Goal: Use online tool/utility: Utilize a website feature to perform a specific function

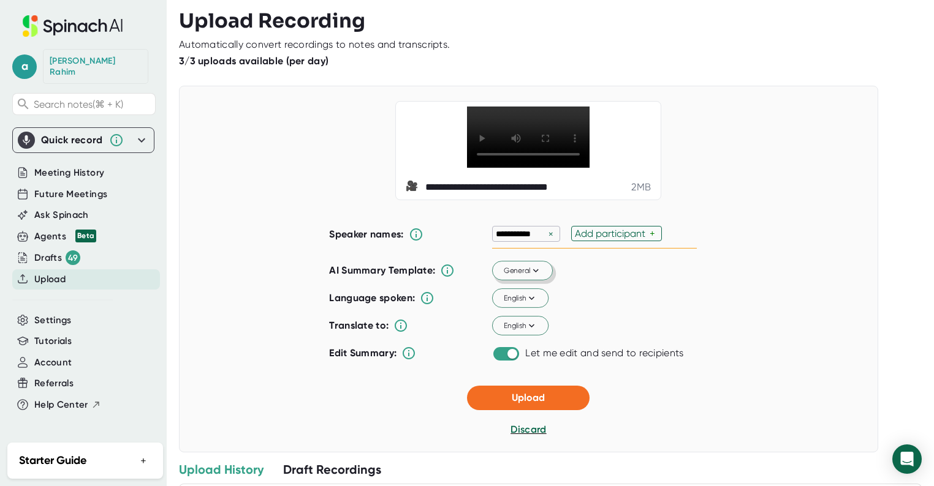
click at [523, 266] on span "General" at bounding box center [523, 270] width 38 height 11
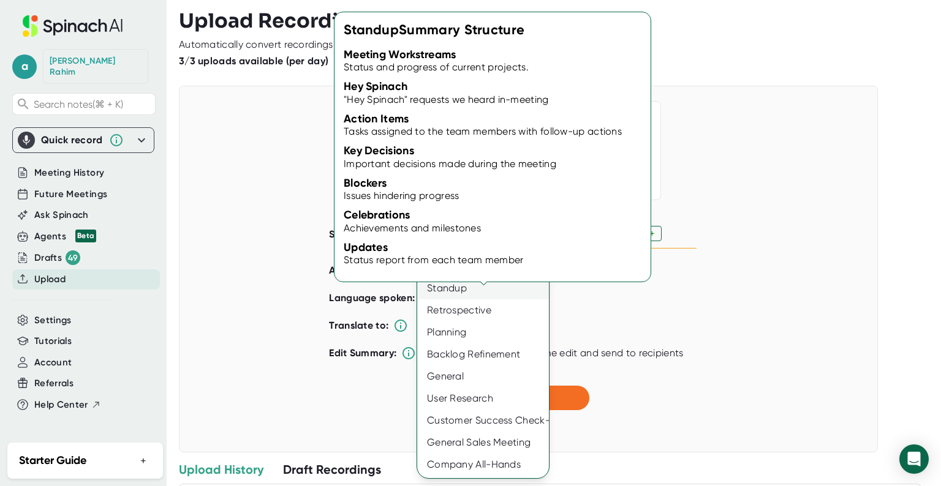
click at [461, 291] on div "Standup" at bounding box center [483, 289] width 132 height 22
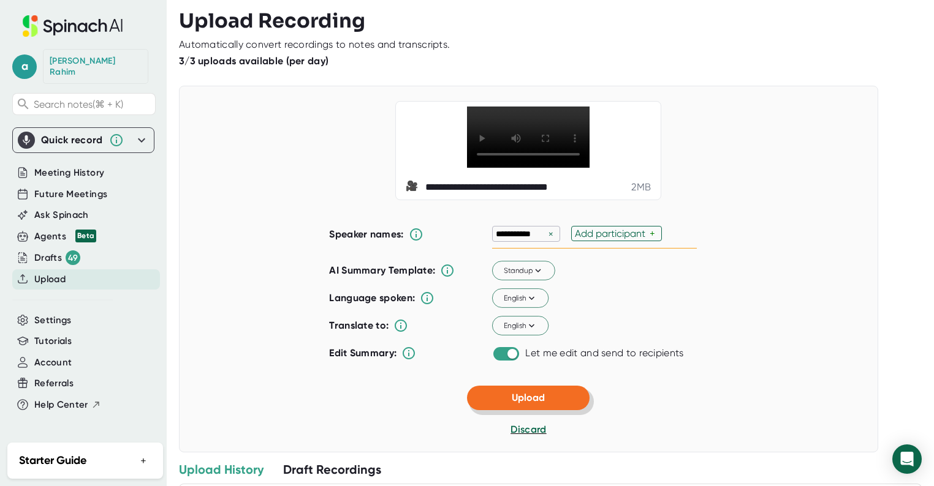
click at [539, 395] on span "Upload" at bounding box center [528, 398] width 33 height 12
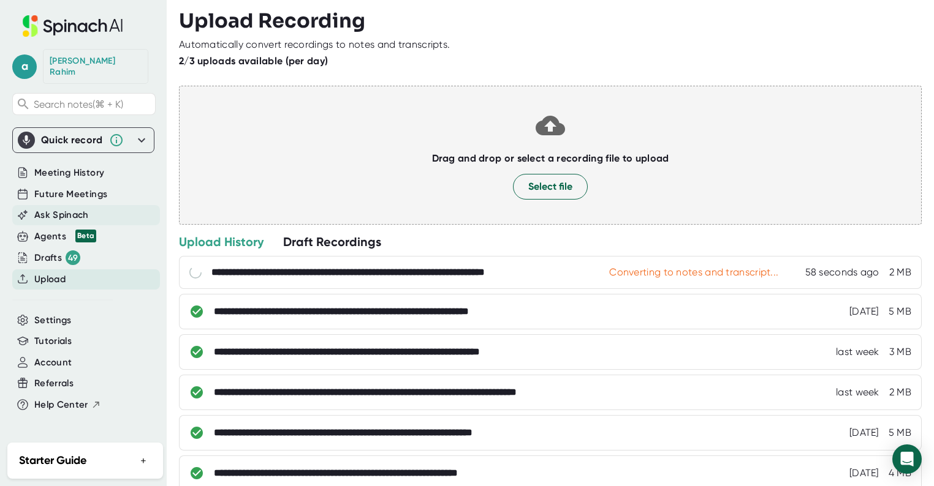
click at [61, 208] on span "Ask Spinach" at bounding box center [61, 215] width 55 height 14
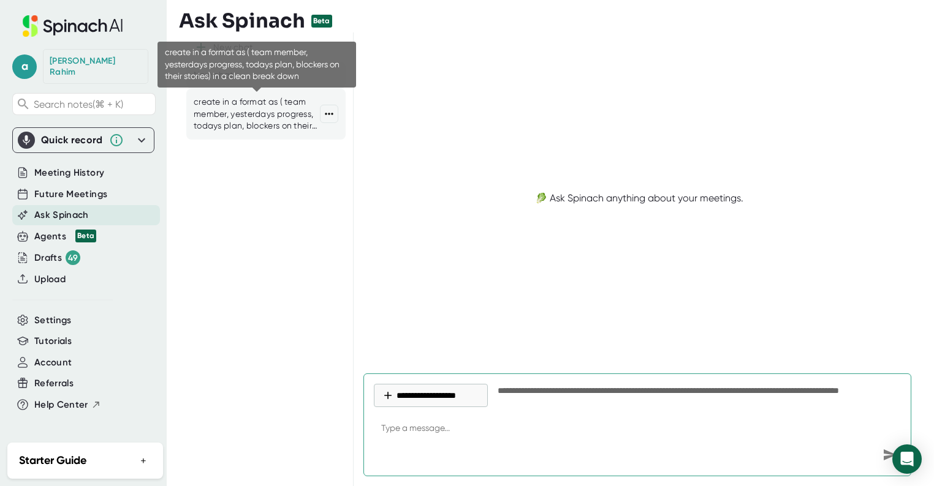
click at [249, 132] on div "create in a format as ( team member, yesterdays progress, todays plan, blockers…" at bounding box center [257, 114] width 126 height 36
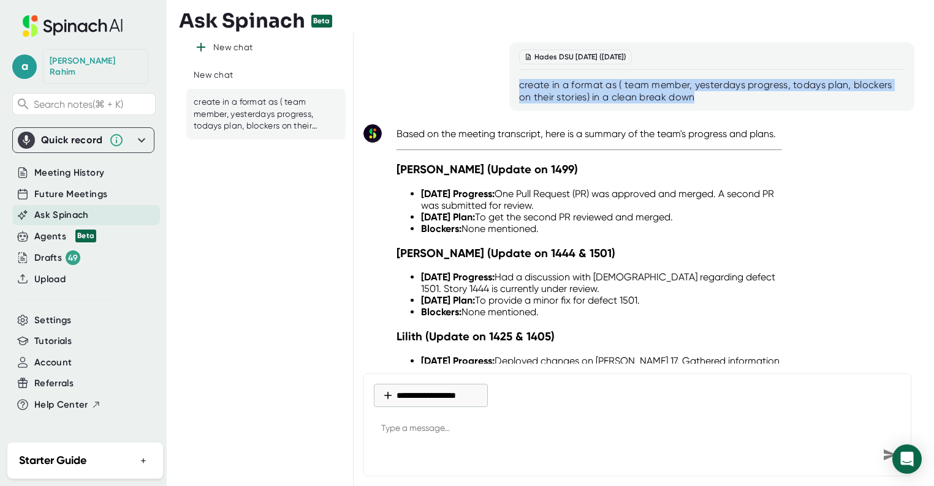
drag, startPoint x: 693, startPoint y: 95, endPoint x: 515, endPoint y: 83, distance: 178.7
click at [515, 83] on div "Hades DSU [DATE] ([DATE]) create in a format as ( team member, yesterdays progr…" at bounding box center [711, 76] width 405 height 69
copy div "create in a format as ( team member, yesterdays progress, todays plan, blockers…"
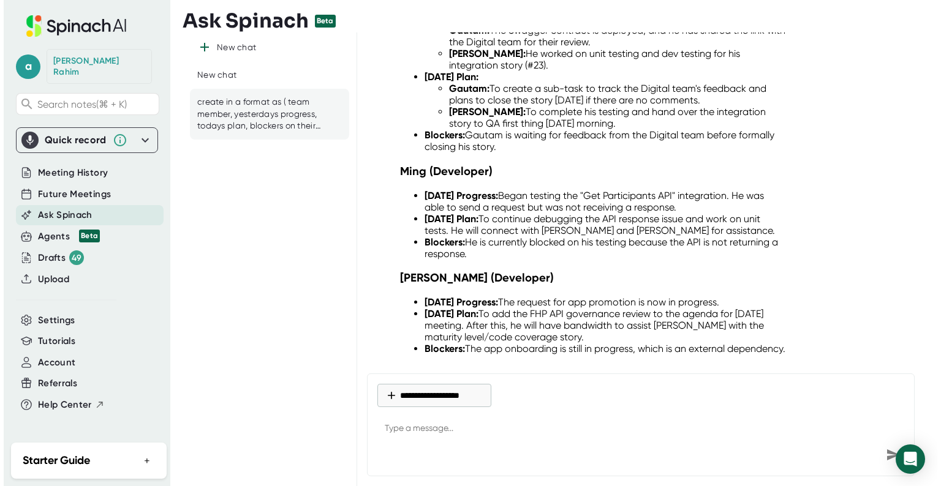
scroll to position [8694, 0]
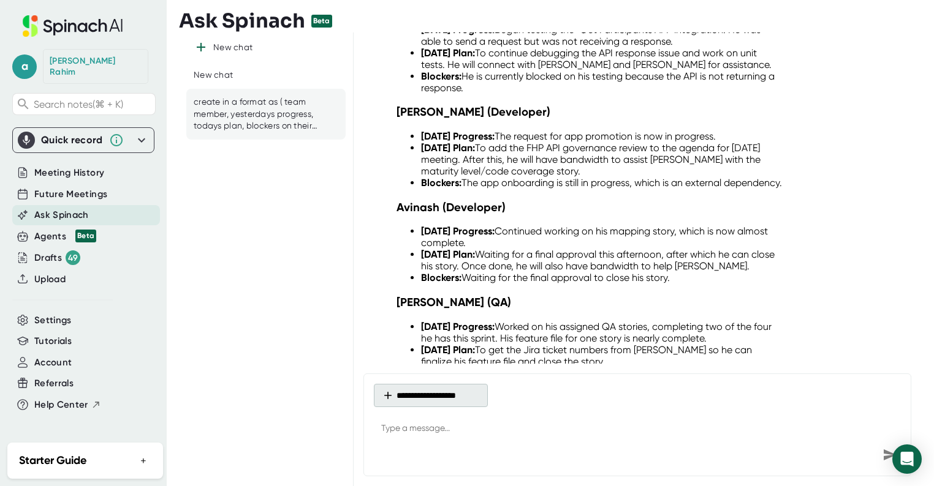
click at [465, 391] on button "**********" at bounding box center [431, 395] width 114 height 23
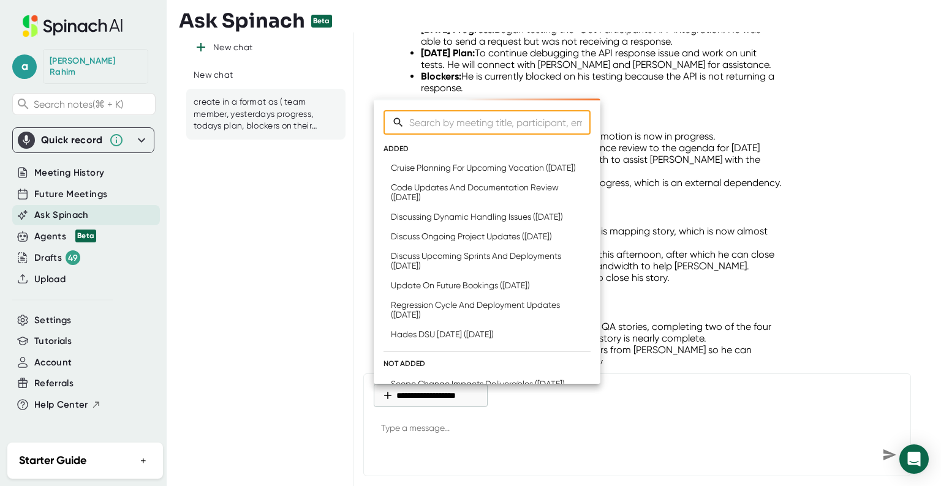
type textarea "x"
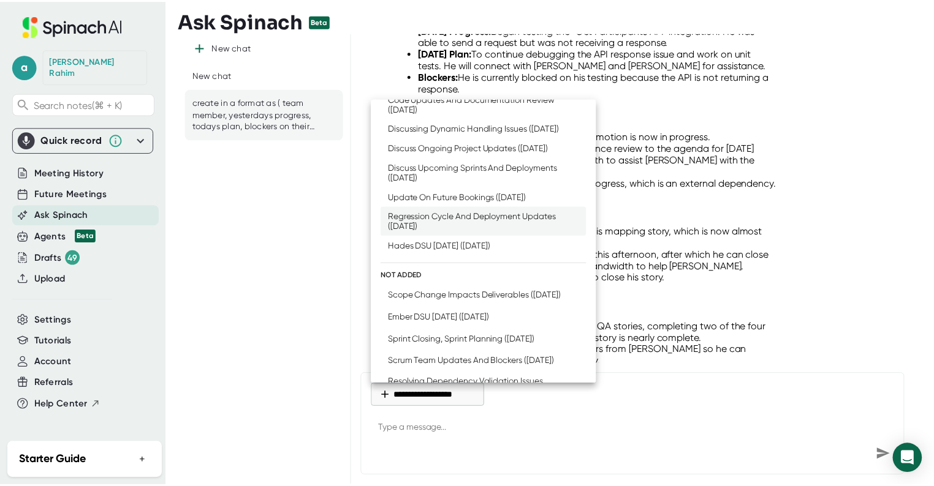
scroll to position [89, 0]
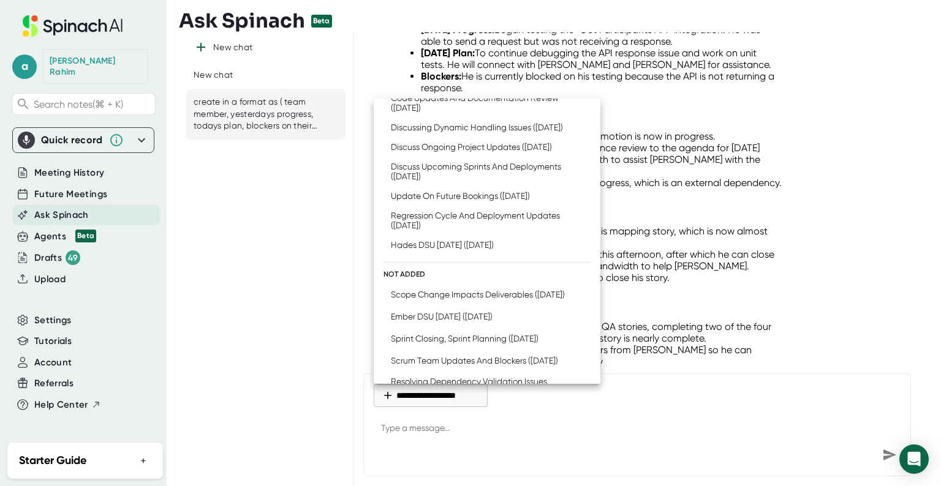
click at [323, 251] on div at bounding box center [470, 243] width 941 height 486
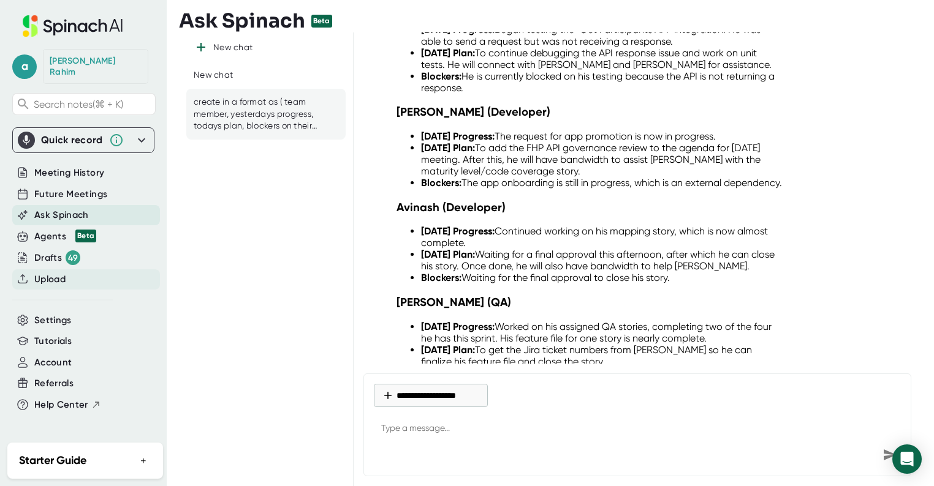
click at [49, 273] on span "Upload" at bounding box center [49, 280] width 31 height 14
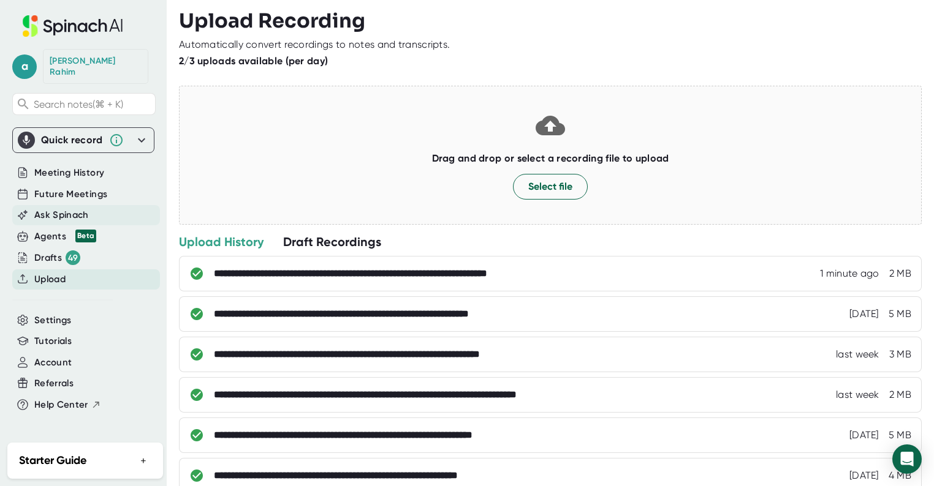
click at [67, 205] on div "Ask Spinach" at bounding box center [86, 215] width 148 height 20
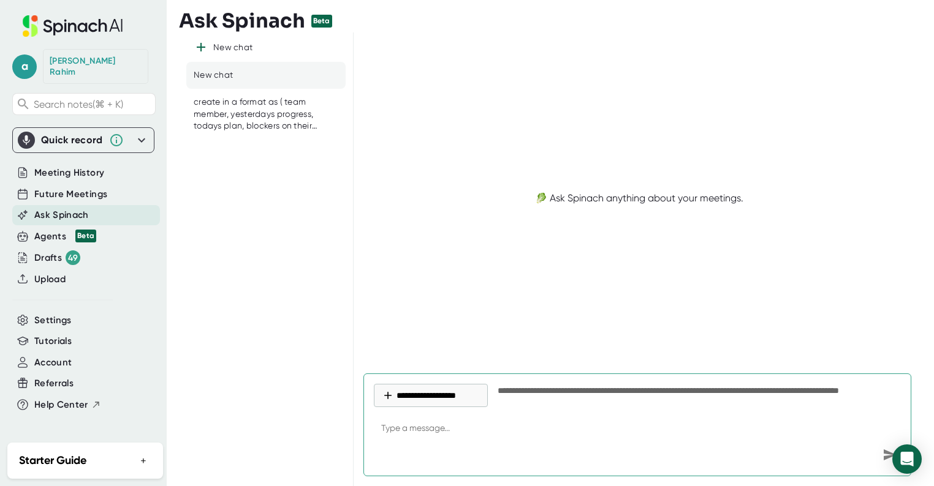
click at [296, 119] on div "create in a format as ( team member, yesterdays progress, todays plan, blockers…" at bounding box center [257, 114] width 126 height 36
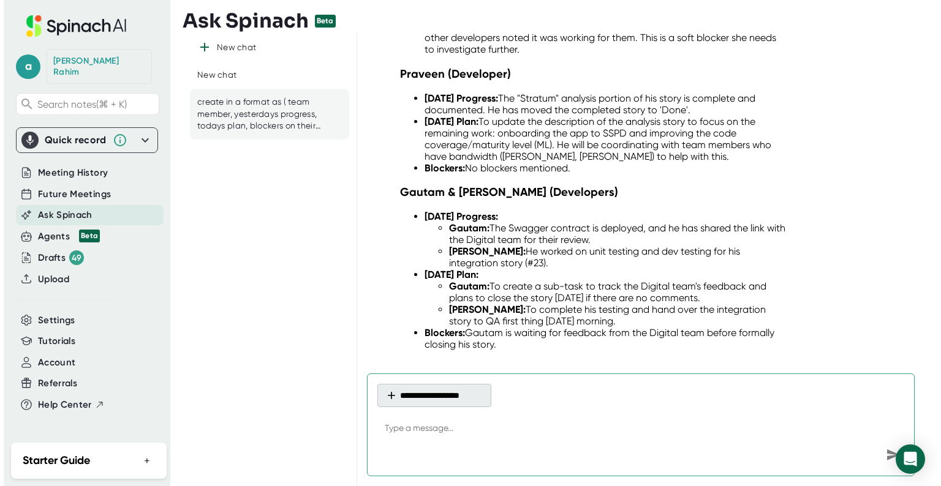
scroll to position [8576, 0]
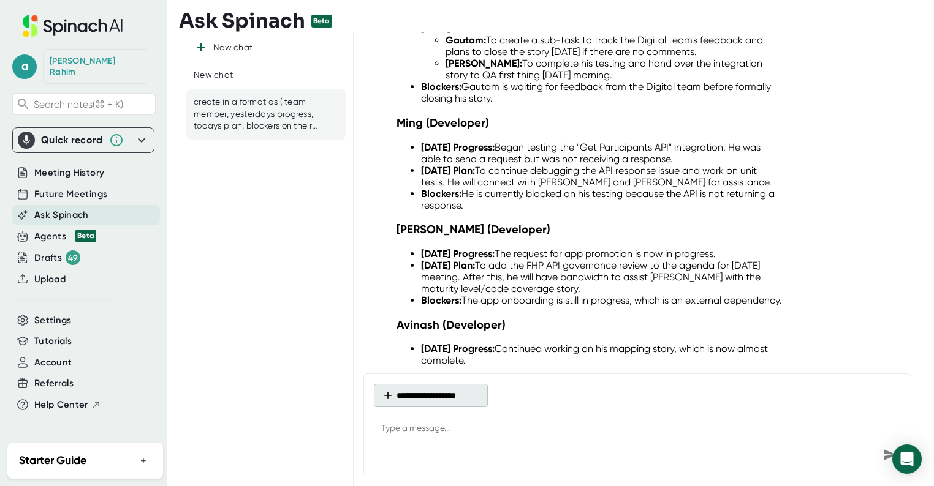
click at [439, 389] on button "**********" at bounding box center [431, 395] width 114 height 23
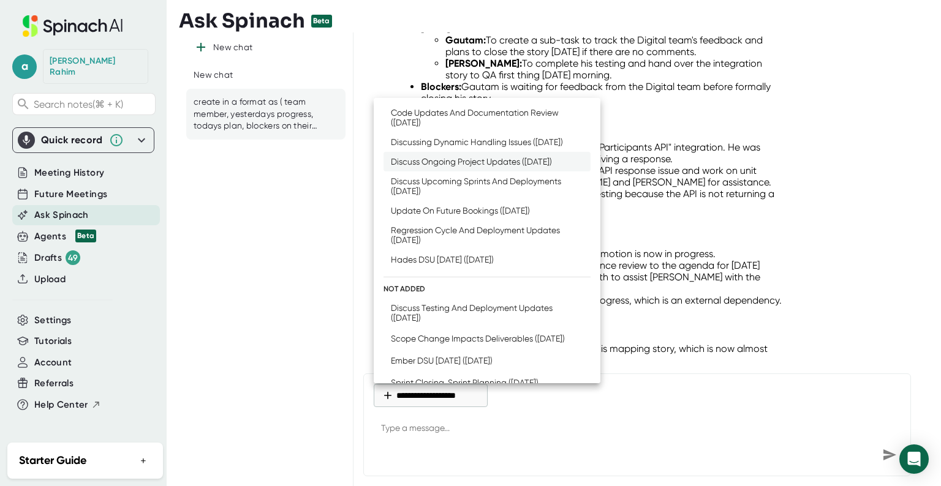
scroll to position [76, 0]
click at [431, 321] on div "Discuss Testing And Deployment Updates ([DATE])" at bounding box center [481, 311] width 180 height 20
type textarea "x"
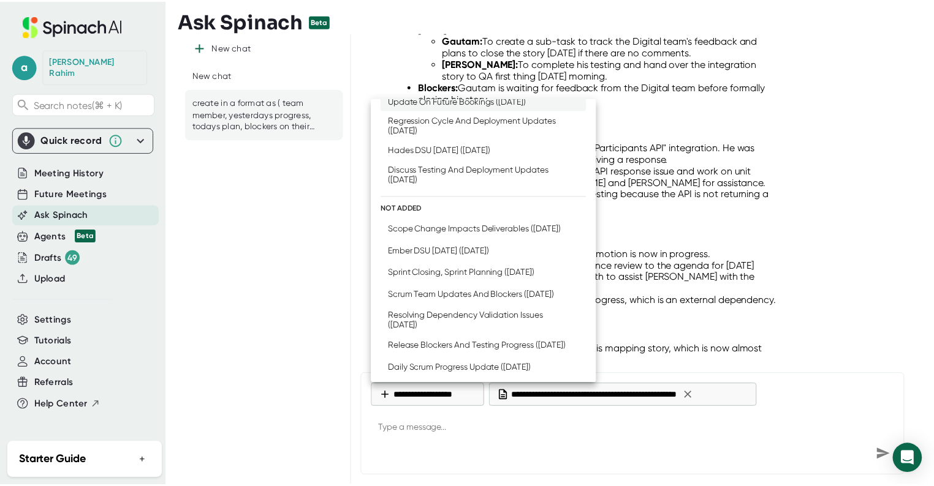
scroll to position [0, 0]
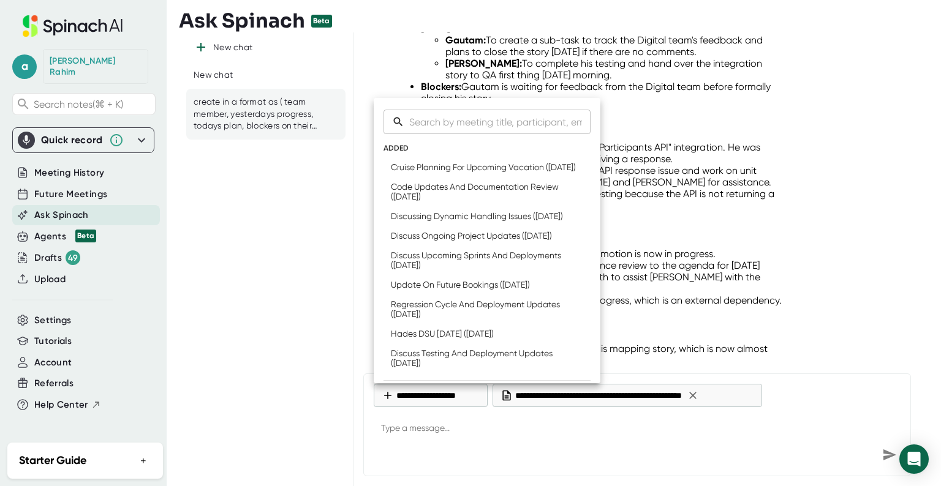
click at [300, 238] on div at bounding box center [470, 243] width 941 height 486
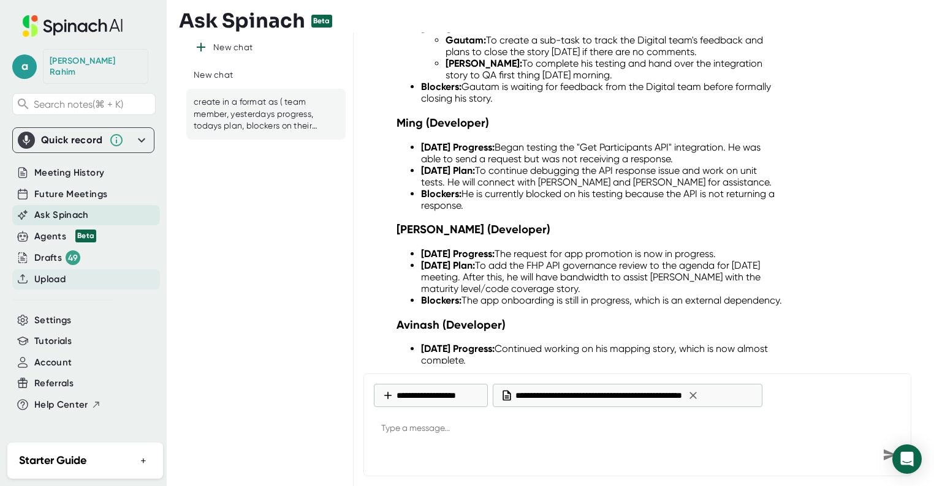
click at [41, 273] on span "Upload" at bounding box center [49, 280] width 31 height 14
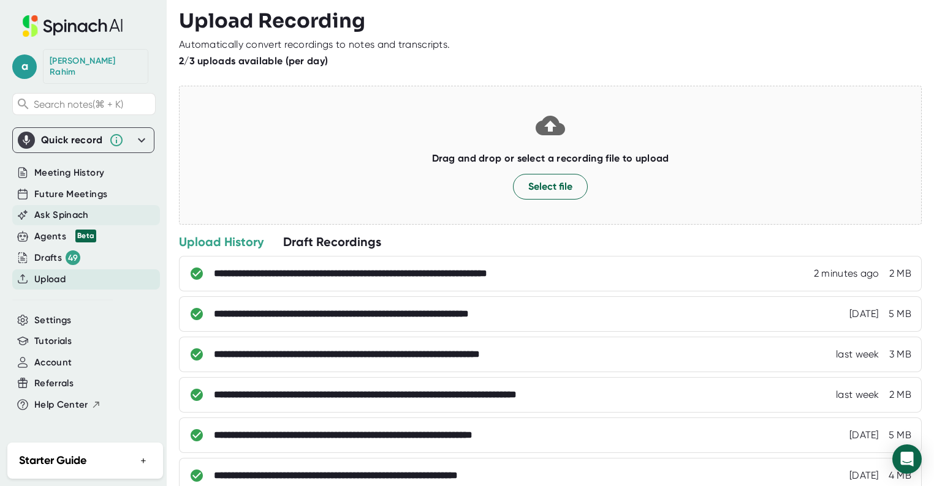
click at [62, 208] on span "Ask Spinach" at bounding box center [61, 215] width 55 height 14
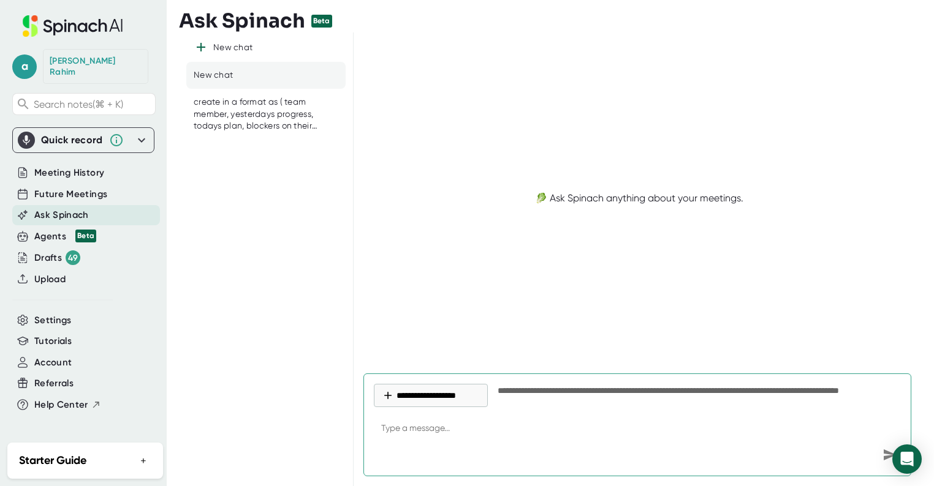
click at [280, 131] on div "create in a format as ( team member, yesterdays progress, todays plan, blockers…" at bounding box center [265, 114] width 159 height 51
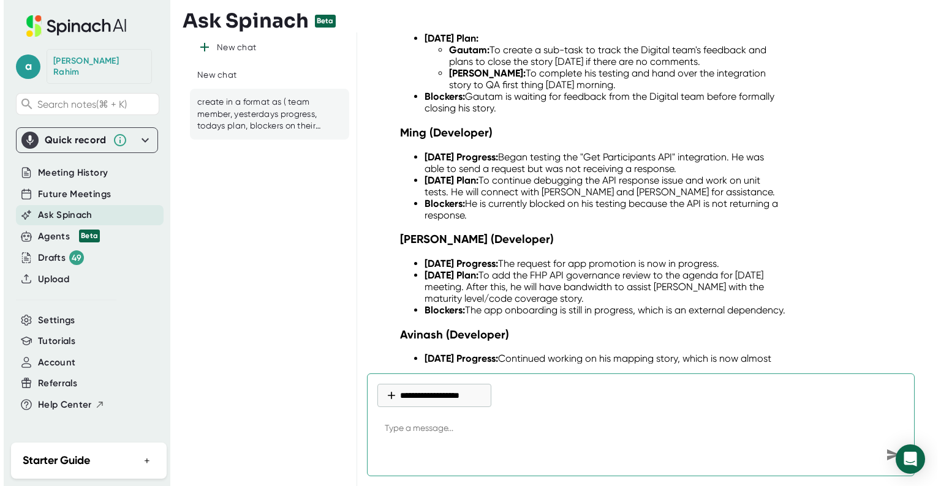
scroll to position [8576, 0]
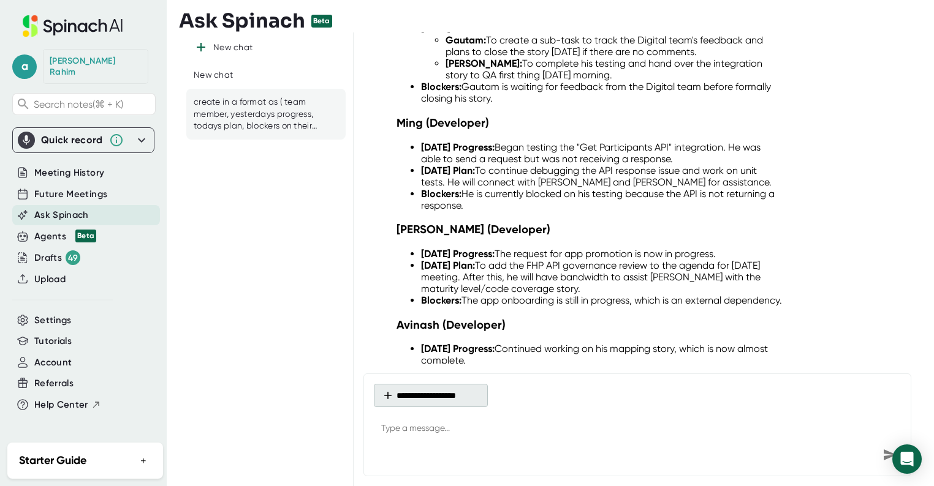
click at [434, 391] on button "**********" at bounding box center [431, 395] width 114 height 23
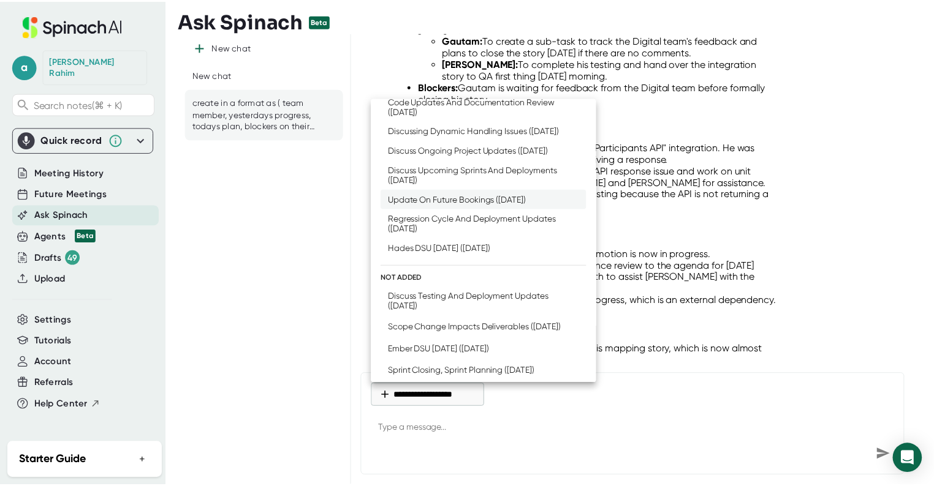
scroll to position [107, 0]
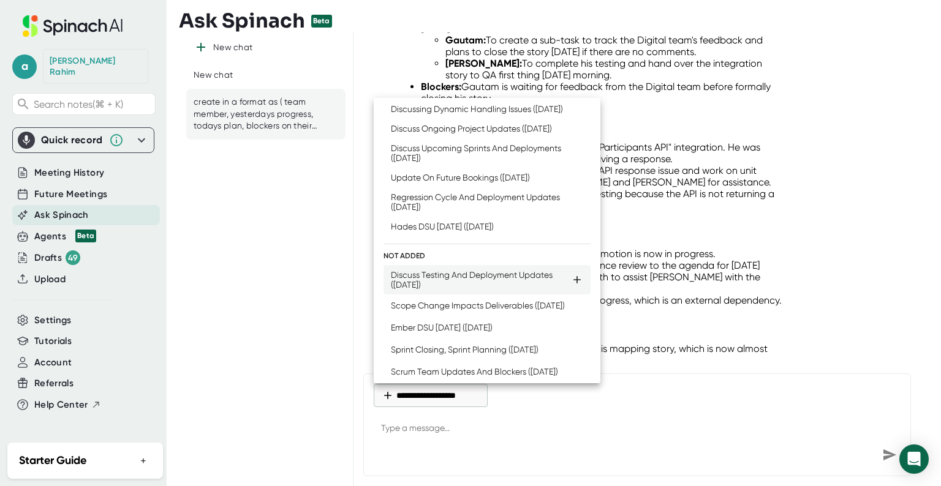
click at [450, 295] on li "Discuss Testing And Deployment Updates ([DATE])" at bounding box center [487, 279] width 207 height 29
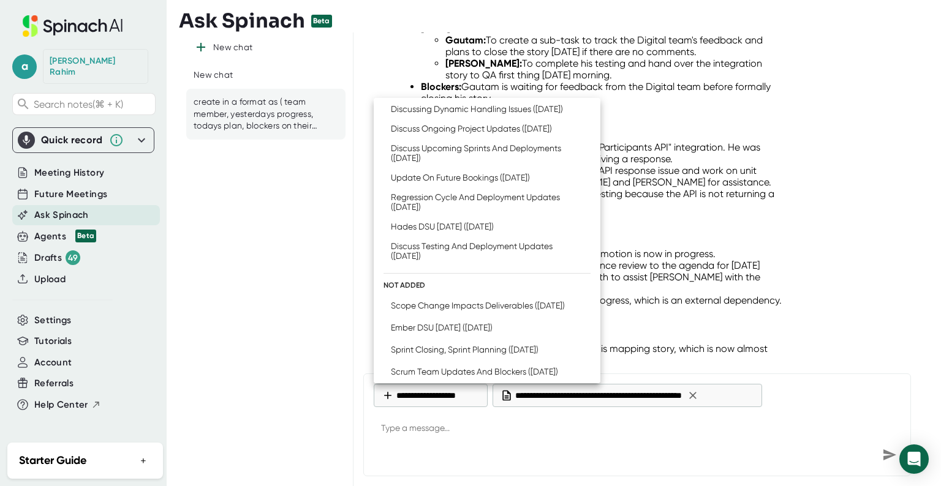
click at [378, 449] on div at bounding box center [470, 243] width 941 height 486
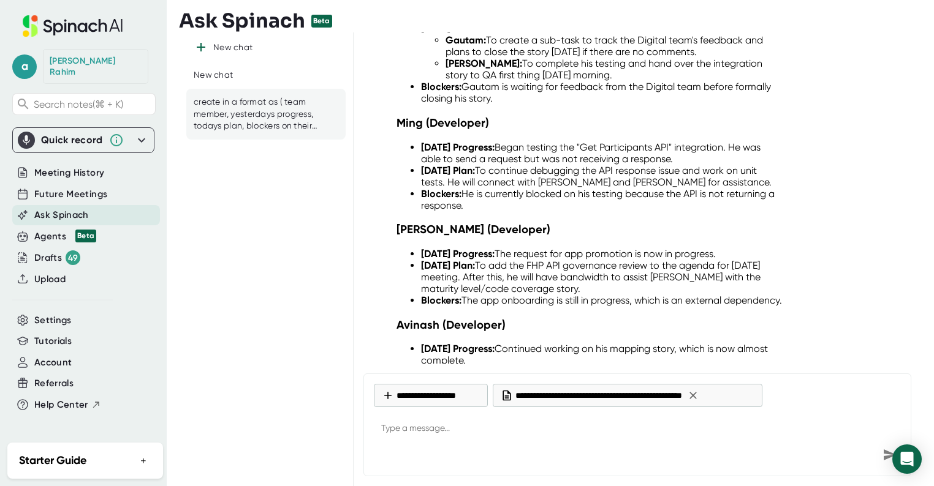
type textarea "x"
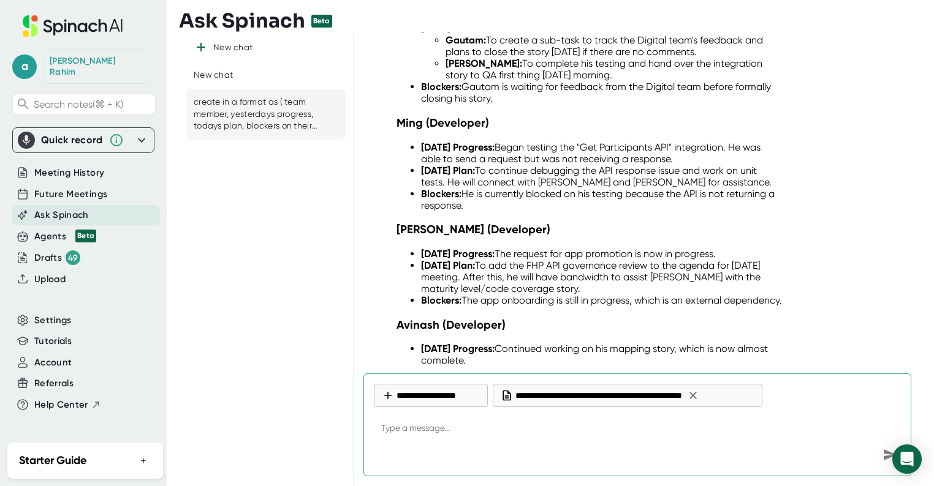
paste textarea "create in a format as ( team member, yesterdays progress, todays plan, blockers…"
type textarea "create in a format as ( team member, yesterdays progress, todays plan, blockers…"
type textarea "x"
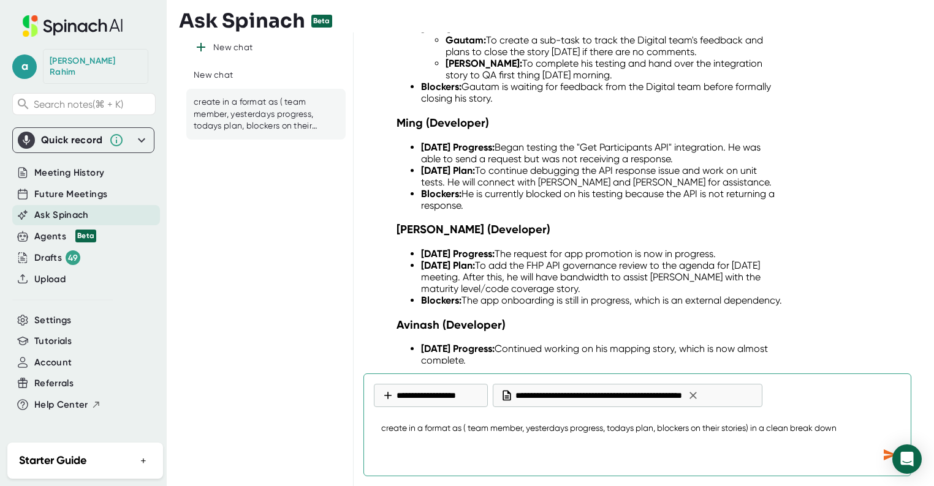
type textarea "create in a format as ( team member, yesterdays progress, todays plan, blockers…"
type textarea "x"
click at [888, 456] on icon "Send message" at bounding box center [889, 455] width 13 height 11
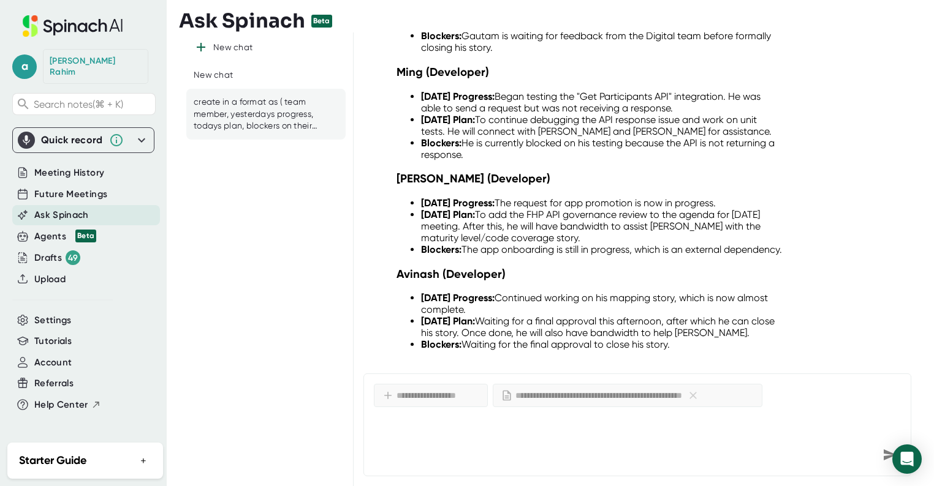
scroll to position [8793, 0]
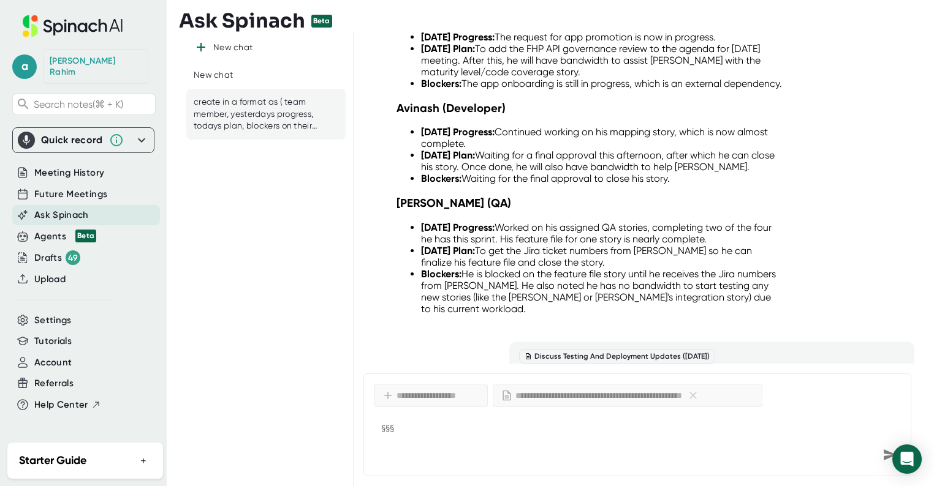
type textarea "§§§§"
type textarea "x"
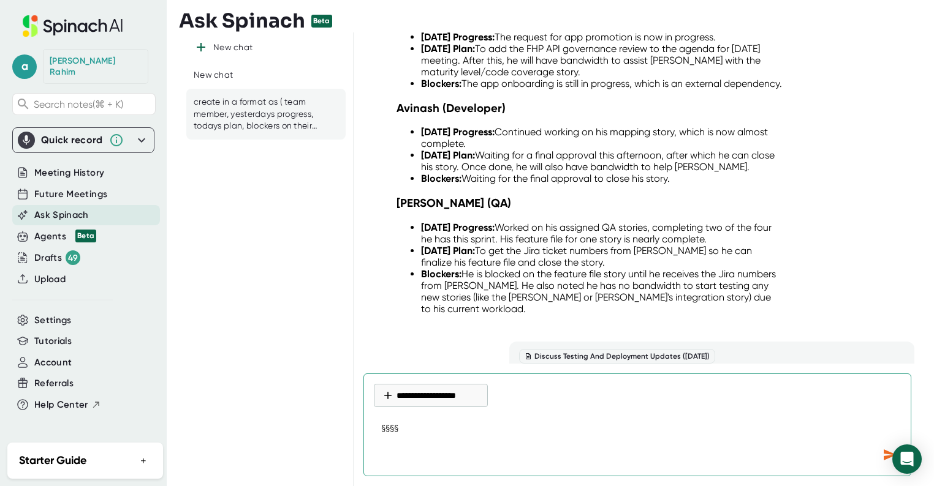
type textarea "§§§§§"
type textarea "x"
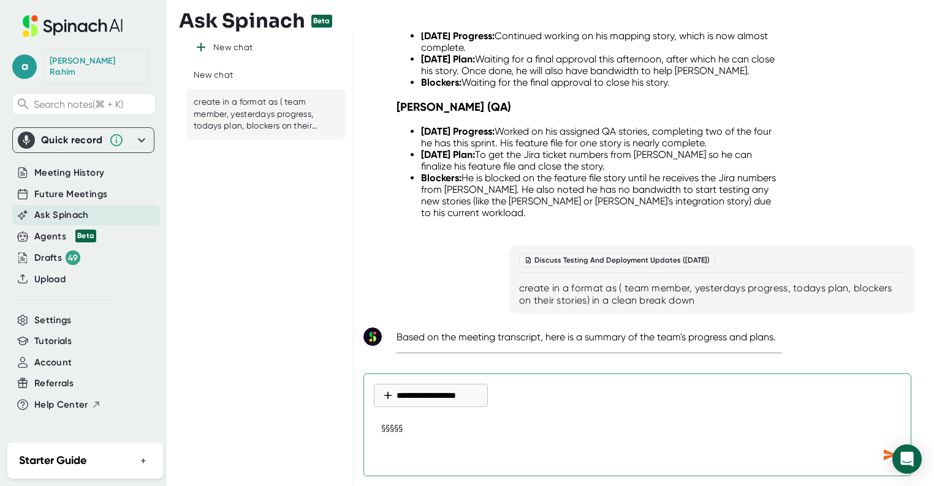
type textarea "§§§§§§"
type textarea "x"
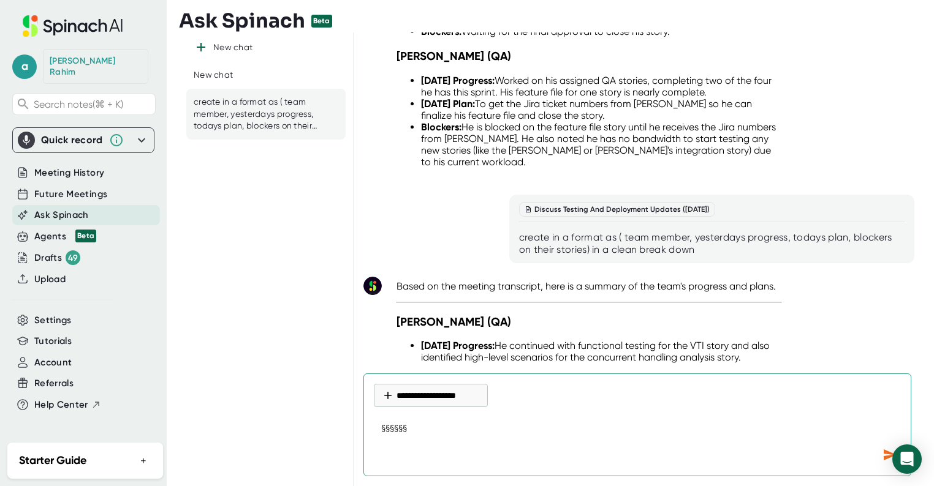
type textarea "§§§§§§§"
type textarea "x"
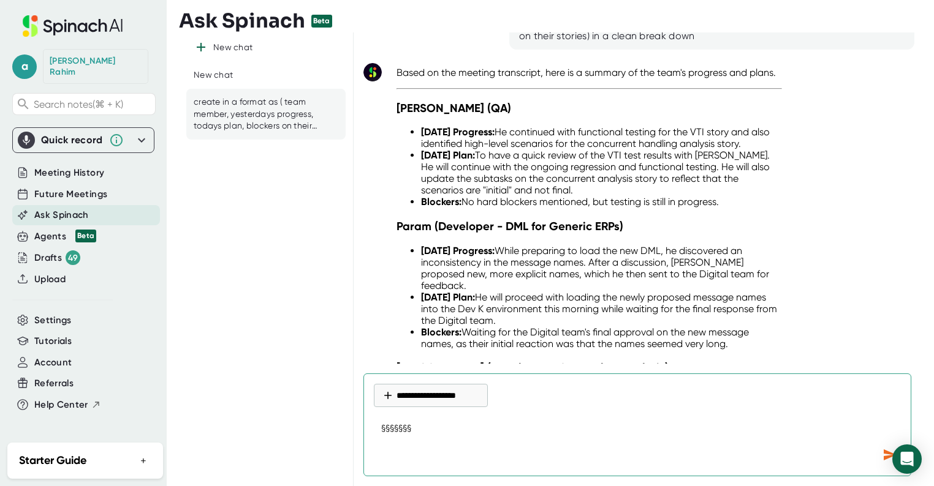
type textarea "§§§§§§§§"
type textarea "x"
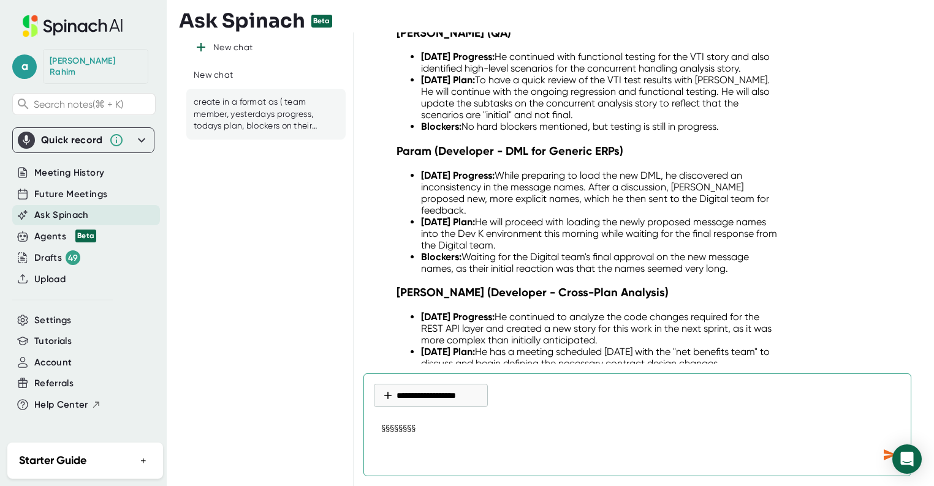
type textarea "§§§§§§§§§"
type textarea "x"
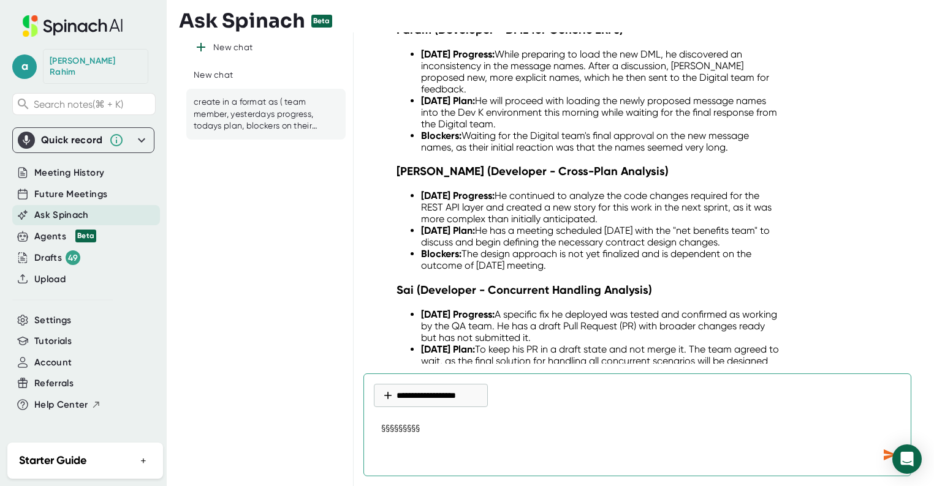
type textarea "§§§§§§§§§§"
type textarea "x"
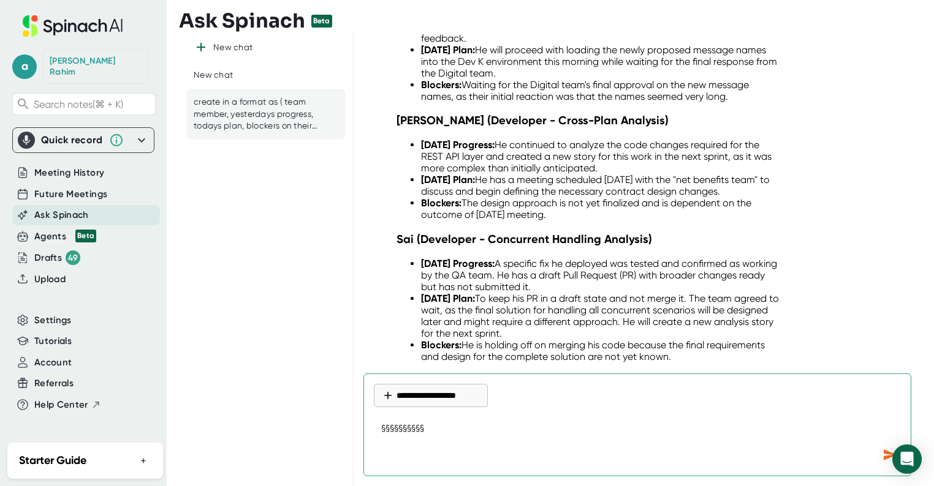
type textarea "§§§§§§§§§§§"
type textarea "x"
type textarea "§§§§§§§§§§§§"
type textarea "x"
type textarea "§§§§§§§§§§§§§"
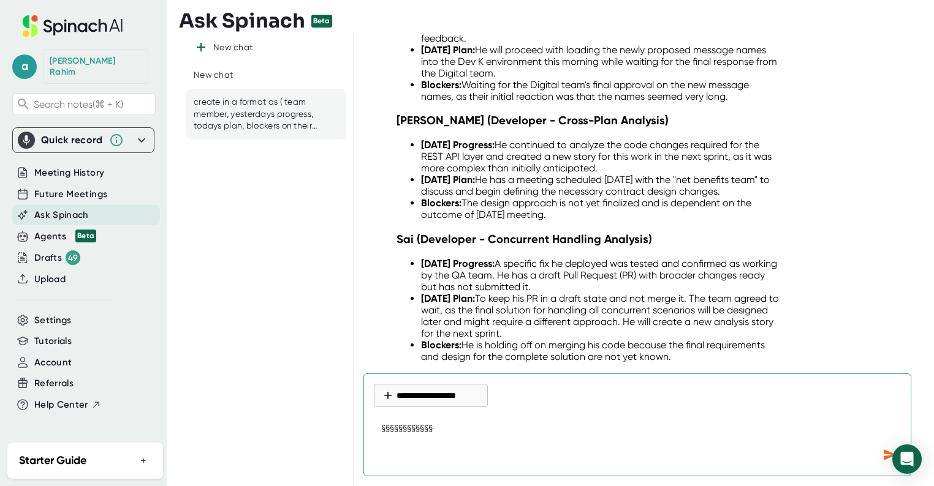
type textarea "x"
type textarea "§§§§§§§§§§§§§§"
type textarea "x"
type textarea "§§§§§§§§§§§§§§§"
type textarea "x"
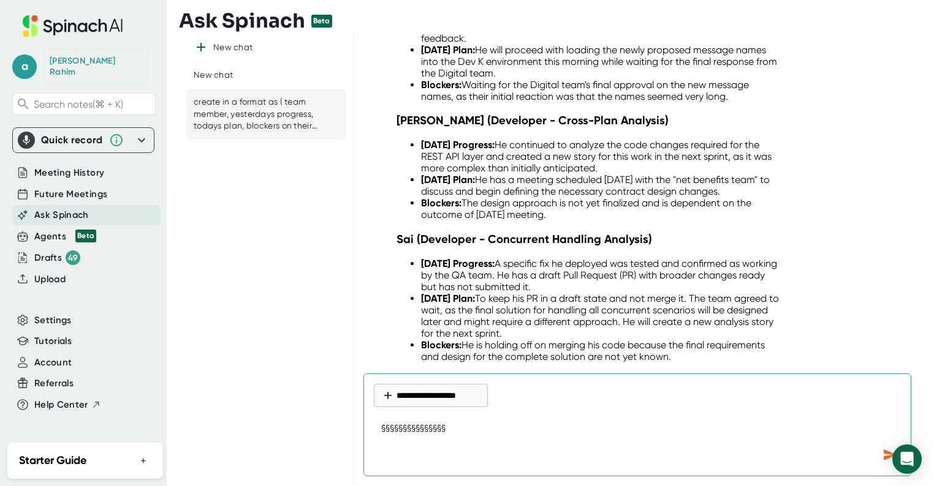
type textarea "§§§§§§§§§§§§§§§§"
type textarea "x"
type textarea "§§§§§§§§§§§§§§§§§"
type textarea "x"
type textarea "§§§§§§§§§§§§§§§§§§"
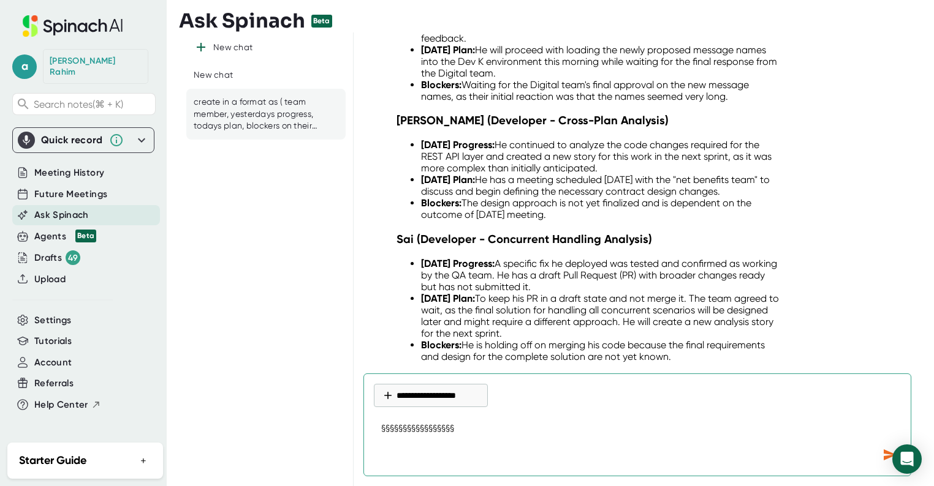
type textarea "x"
type textarea "§§§§§§§§§§§§§§§§§§§"
type textarea "x"
type textarea "§§§§§§§§§§§§§§§§§§§§"
type textarea "x"
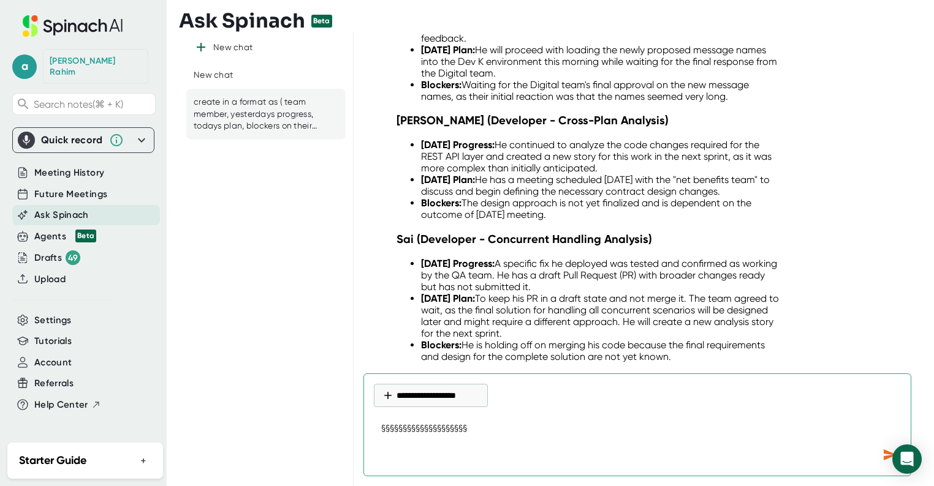
type textarea "§§§§§§§§§§§§§§§§§§§§§"
type textarea "x"
type textarea "§§§§§§§§§§§§§§§§§§§§§§"
type textarea "x"
type textarea "§§§§§§§§§§§§§§§§§§§§§§§"
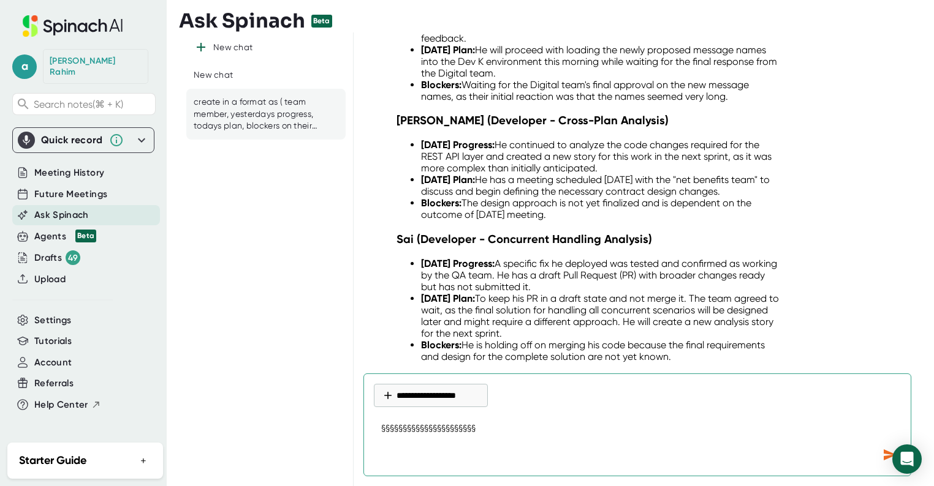
type textarea "x"
type textarea "§§§§§§§§§§§§§§§§§§§§§§§§"
type textarea "x"
type textarea "§§§§§§§§§§§§§§§§§§§§§§§§§"
type textarea "x"
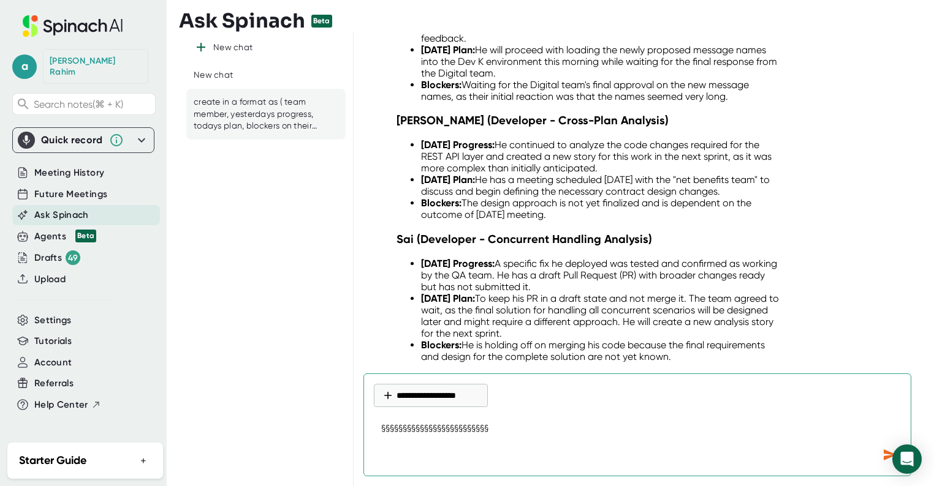
type textarea "§§§§§§§§§§§§§§§§§§§§§§§§§§"
type textarea "x"
type textarea "§§§§§§§§§§§§§§§§§§§§§§§§§§§"
type textarea "x"
type textarea "§§§§§§§§§§§§§§§§§§§§§§§§§§§§"
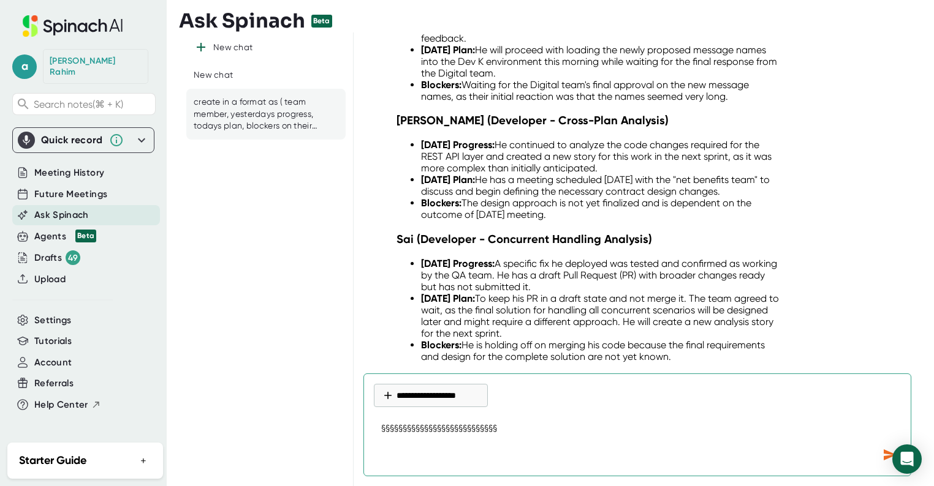
type textarea "x"
type textarea "§§§§§§§§§§§§§§§§§§§§§§§§§§§§§"
type textarea "x"
type textarea "§§§§§§§§§§§§§§§§§§§§§§§§§§§§§§"
type textarea "x"
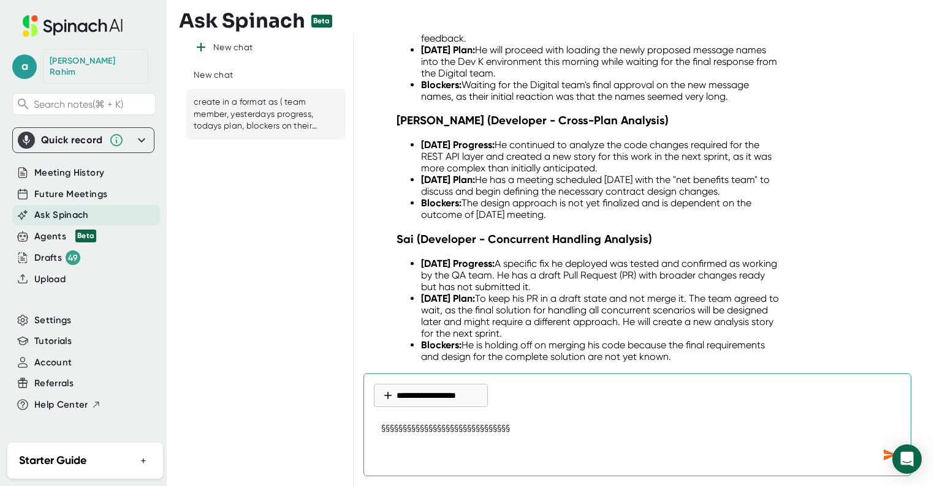
type textarea "§§§§§§§§§§§§§§§§§§§§§§§§§§§§§§§"
type textarea "x"
type textarea "§§§§§§§§§§§§§§§§§§§§§§§§§§§§§§§§"
type textarea "x"
type textarea "§§§§§§§§§§§§§§§§§§§§§§§§§§§§§§§§§"
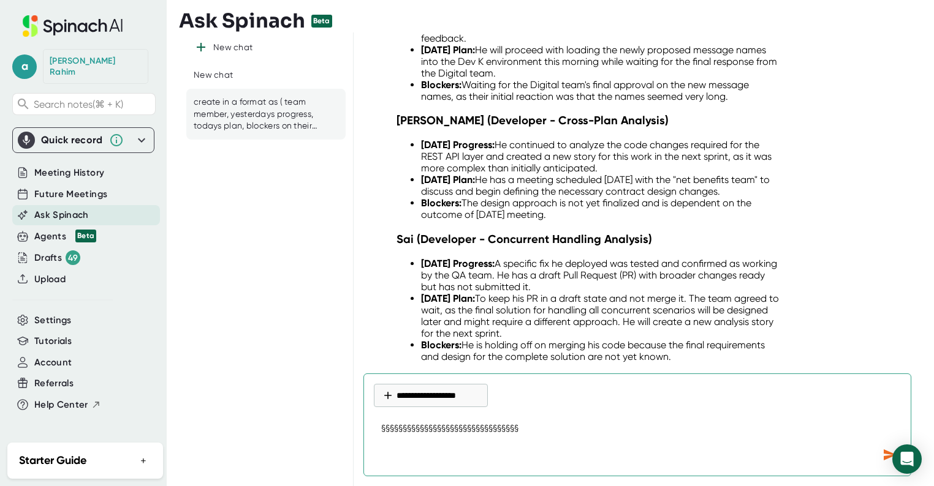
type textarea "x"
type textarea "§§§§§§§§§§§§§§§§§§§§§§§§§§§§§§§§§§"
type textarea "x"
type textarea "§§§§§§§§§§§§§§§§§§§§§§§§§§§§§§§§§§§"
type textarea "x"
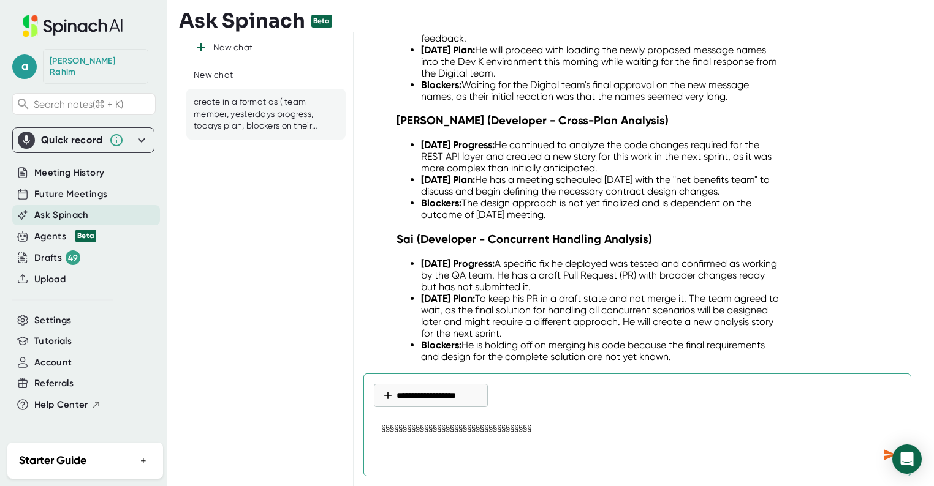
type textarea "§§§§§§§§§§§§§§§§§§§§§§§§§§§§§§§§§§§§"
type textarea "x"
type textarea "§§§§§§§§§§§§§§§§§§§§§§§§§§§§§§§§§§§§§"
type textarea "x"
type textarea "§§§§§§§§§§§§§§§§§§§§§§§§§§§§§§§§§§§§§§"
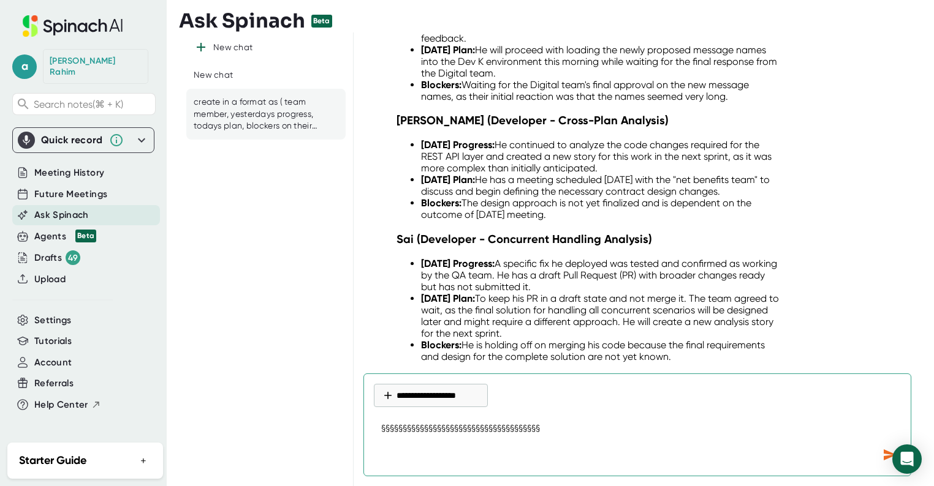
type textarea "x"
type textarea "§§§§§§§§§§§§§§§§§§§§§§§§§§§§§§§§§§§§§§§"
type textarea "x"
type textarea "§§§§§§§§§§§§§§§§§§§§§§§§§§§§§§§§§§§§§§§§"
type textarea "x"
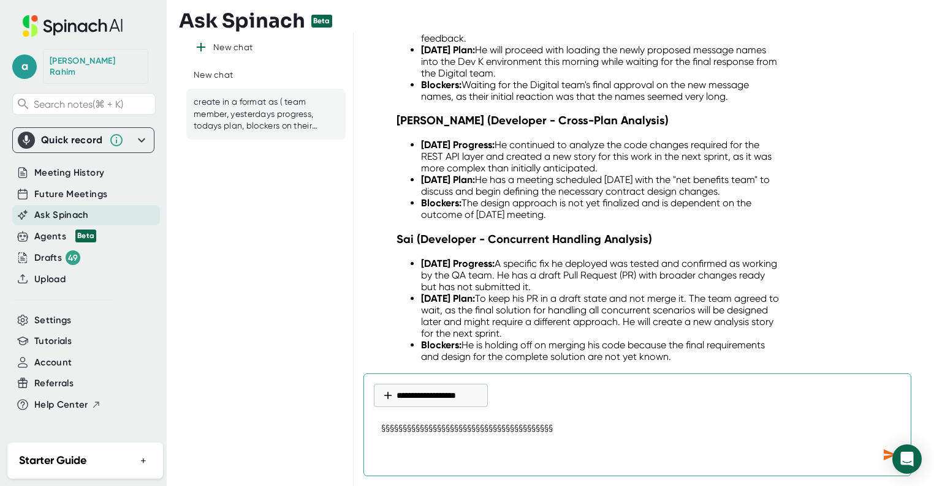
type textarea "§§§§§§§§§§§§§§§§§§§§§§§§§§§§§§§§§§§§§§§§§"
type textarea "x"
type textarea "§§§§§§§§§§§§§§§§§§§§§§§§§§§§§§§§§§§§§§§§§§"
type textarea "x"
type textarea "§§§§§§§§§§§§§§§§§§§§§§§§§§§§§§§§§§§§§§§§§§§"
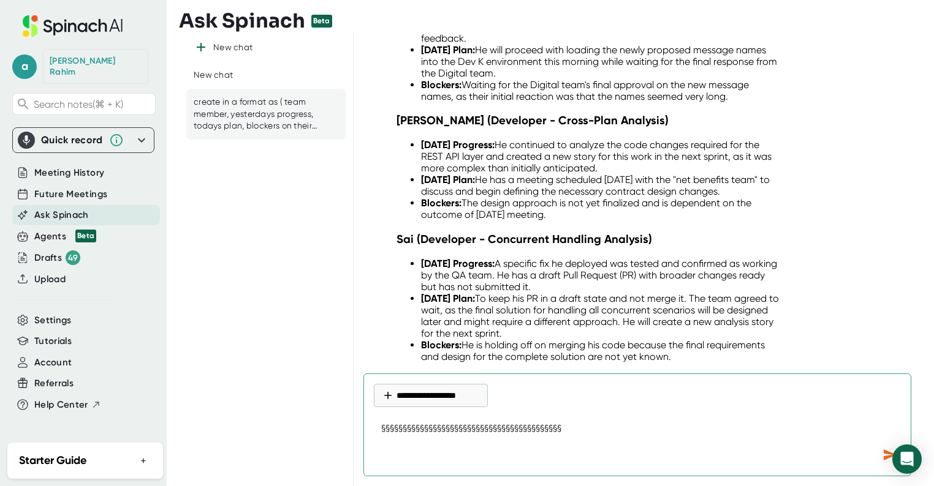
type textarea "x"
type textarea "§§§§§§§§§§§§§§§§§§§§§§§§§§§§§§§§§§§§§§§§§§§§"
type textarea "x"
type textarea "§§§§§§§§§§§§§§§§§§§§§§§§§§§§§§§§§§§§§§§§§§§§§"
type textarea "x"
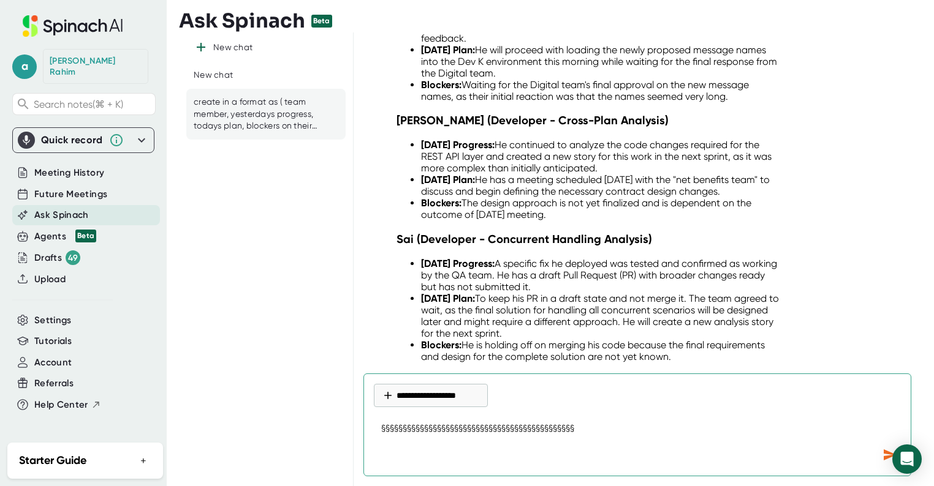
type textarea "§§§§§§§§§§§§§§§§§§§§§§§§§§§§§§§§§§§§§§§§§§§§§§"
type textarea "x"
type textarea "§§§§§§§§§§§§§§§§§§§§§§§§§§§§§§§§§§§§§§§§§§§§§§§"
type textarea "x"
type textarea "§§§§§§§§§§§§§§§§§§§§§§§§§§§§§§§§§§§§§§§§§§§§§§§§"
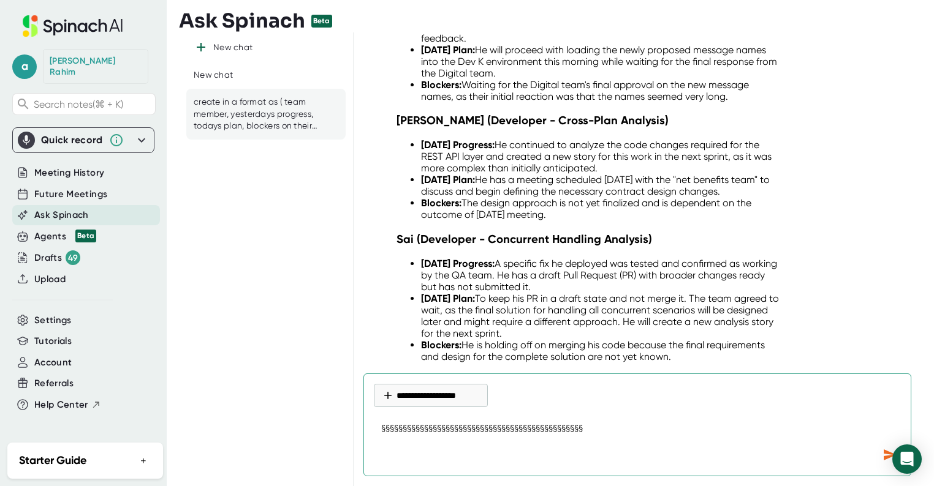
type textarea "x"
type textarea "§§§§§§§§§§§§§§§§§§§§§§§§§§§§§§§§§§§§§§§§§§§§§§§§§"
type textarea "x"
type textarea "§§§§§§§§§§§§§§§§§§§§§§§§§§§§§§§§§§§§§§§§§§§§§§§§§§"
type textarea "x"
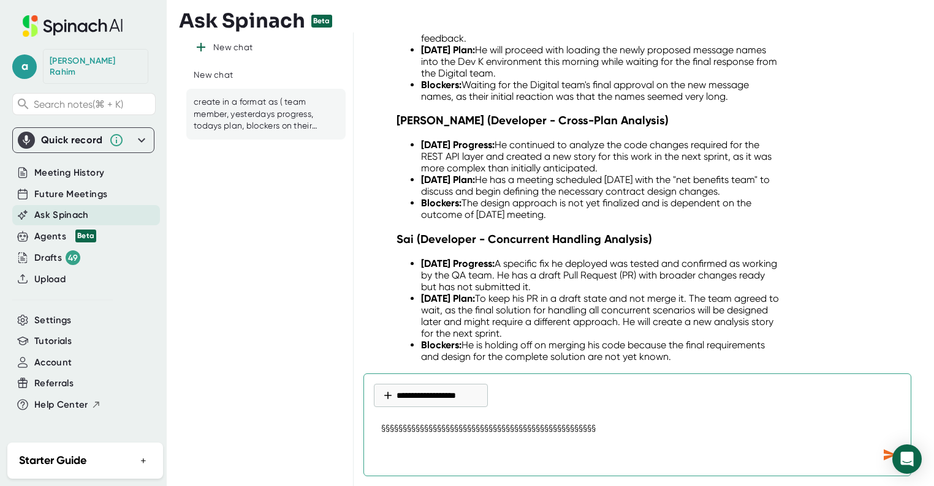
type textarea "§§§§§§§§§§§§§§§§§§§§§§§§§§§§§§§§§§§§§§§§§§§§§§§§§§§"
type textarea "x"
type textarea "§§§§§§§§§§§§§§§§§§§§§§§§§§§§§§§§§§§§§§§§§§§§§§§§§§§§"
type textarea "x"
type textarea "§§§§§§§§§§§§§§§§§§§§§§§§§§§§§§§§§§§§§§§§§§§§§§§§§§§§§"
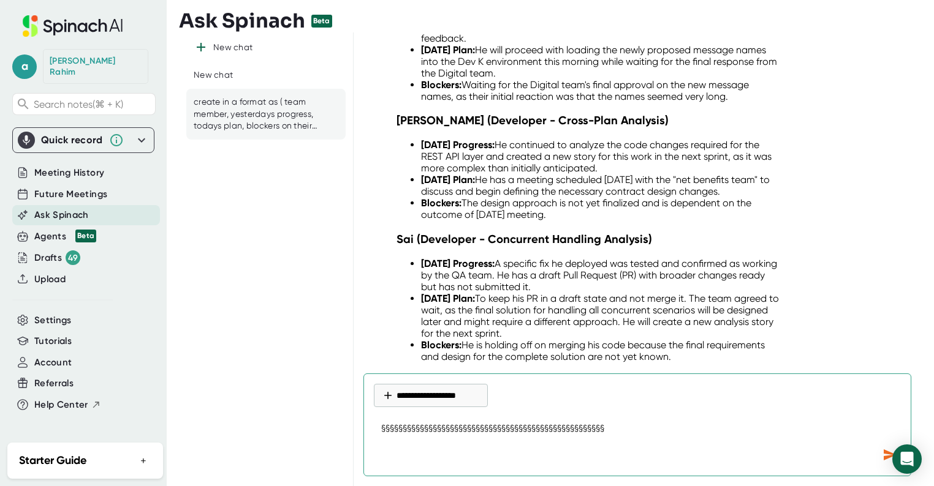
type textarea "x"
type textarea "§§§§§§§§§§§§§§§§§§§§§§§§§§§§§§§§§§§§§§§§§§§§§§§§§§§§§§"
type textarea "x"
type textarea "§§§§§§§§§§§§§§§§§§§§§§§§§§§§§§§§§§§§§§§§§§§§§§§§§§§§§§§"
type textarea "x"
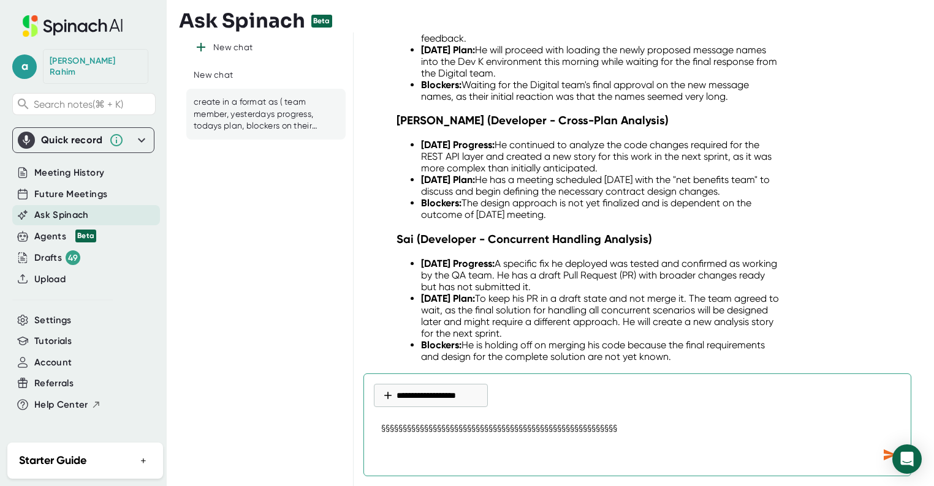
type textarea "§§§§§§§§§§§§§§§§§§§§§§§§§§§§§§§§§§§§§§§§§§§§§§§§§§§§§§§§"
type textarea "x"
type textarea "§§§§§§§§§§§§§§§§§§§§§§§§§§§§§§§§§§§§§§§§§§§§§§§§§§§§§§§§§"
type textarea "x"
type textarea "§§§§§§§§§§§§§§§§§§§§§§§§§§§§§§§§§§§§§§§§§§§§§§§§§§§§§§§§§§"
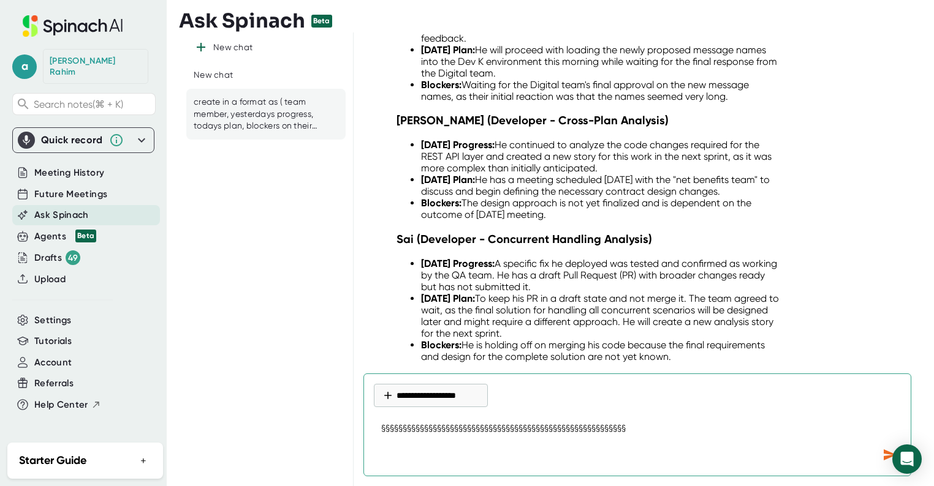
type textarea "x"
type textarea "§§§§§§§§§§§§§§§§§§§§§§§§§§§§§§§§§§§§§§§§§§§§§§§§§§§§§§§§§§§"
type textarea "x"
type textarea "§§§§§§§§§§§§§§§§§§§§§§§§§§§§§§§§§§§§§§§§§§§§§§§§§§§§§§§§§§§§"
type textarea "x"
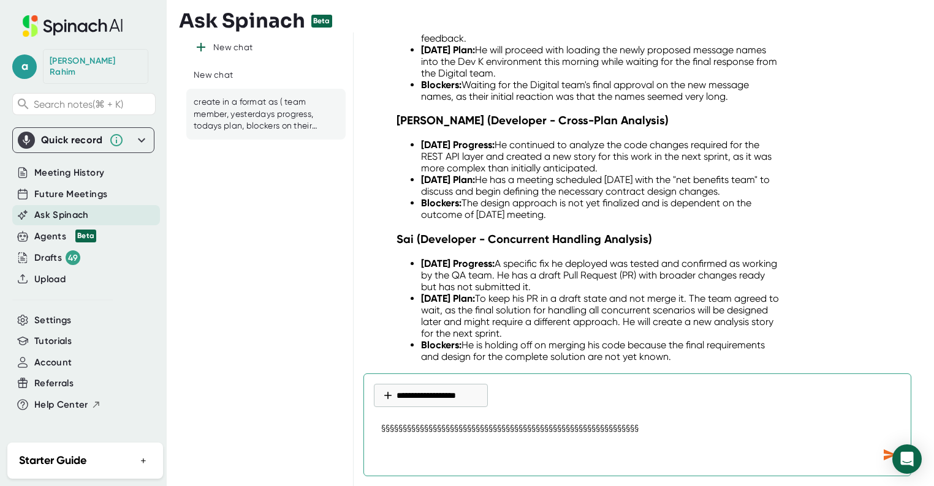
type textarea "§§§§§§§§§§§§§§§§§§§§§§§§§§§§§§§§§§§§§§§§§§§§§§§§§§§§§§§§§§§§§"
type textarea "x"
type textarea "§§§§§§§§§§§§§§§§§§§§§§§§§§§§§§§§§§§§§§§§§§§§§§§§§§§§§§§§§§§§§§"
type textarea "x"
type textarea "§§§§§§§§§§§§§§§§§§§§§§§§§§§§§§§§§§§§§§§§§§§§§§§§§§§§§§§§§§§§§§§"
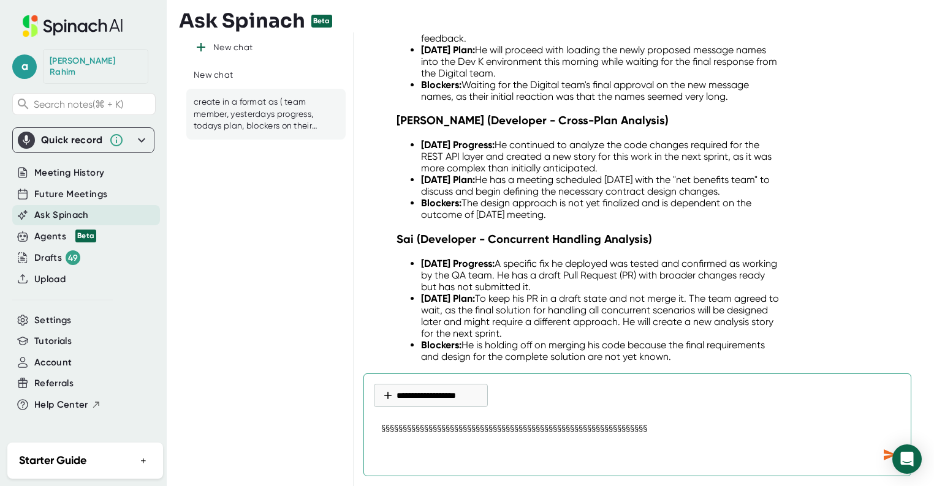
type textarea "x"
type textarea "§§§§§§§§§§§§§§§§§§§§§§§§§§§§§§§§§§§§§§§§§§§§§§§§§§§§§§§§§§§§§§§§"
type textarea "x"
type textarea "§§§§§§§§§§§§§§§§§§§§§§§§§§§§§§§§§§§§§§§§§§§§§§§§§§§§§§§§§§§§§§§§§"
type textarea "x"
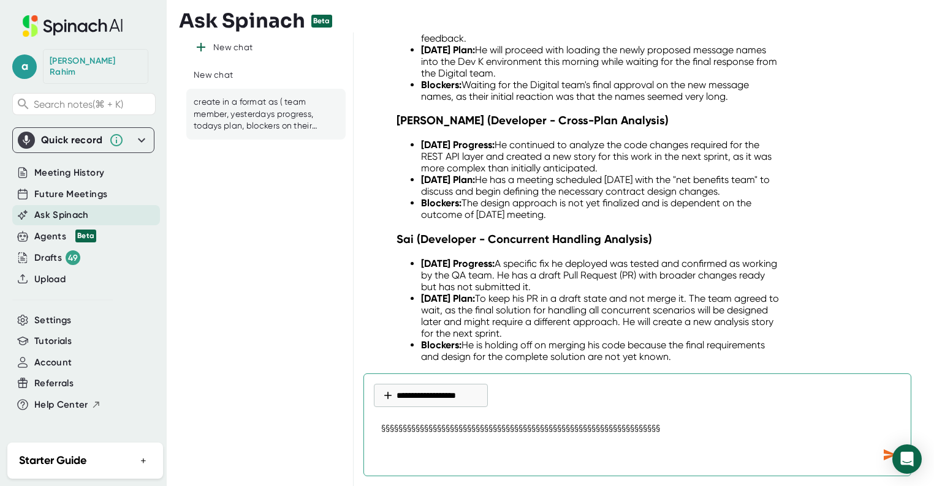
type textarea "§§§§§§§§§§§§§§§§§§§§§§§§§§§§§§§§§§§§§§§§§§§§§§§§§§§§§§§§§§§§§§§§§§"
type textarea "x"
type textarea "§§§§§§§§§§§§§§§§§§§§§§§§§§§§§§§§§§§§§§§§§§§§§§§§§§§§§§§§§§§§§§§§§§§"
type textarea "x"
type textarea "§§§§§§§§§§§§§§§§§§§§§§§§§§§§§§§§§§§§§§§§§§§§§§§§§§§§§§§§§§§§§§§§§§§§"
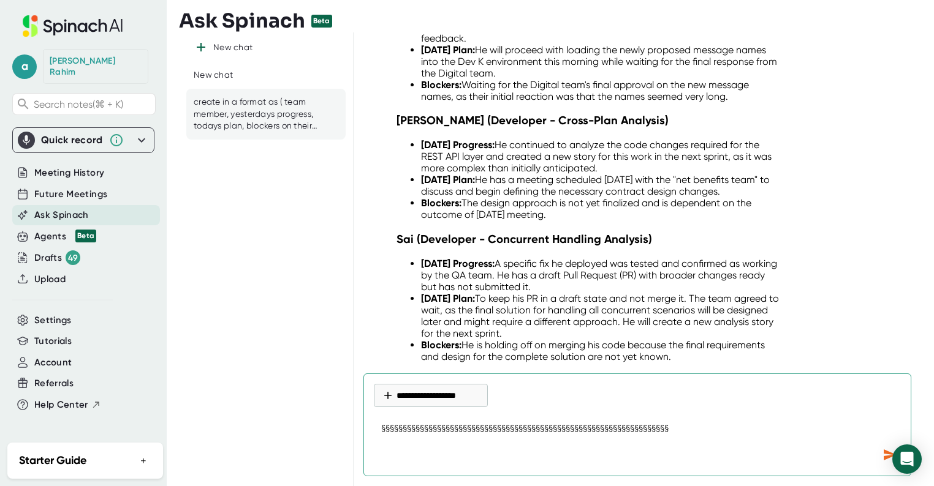
type textarea "x"
type textarea "§§§§§§§§§§§§§§§§§§§§§§§§§§§§§§§§§§§§§§§§§§§§§§§§§§§§§§§§§§§§§§§§§§§§§"
type textarea "x"
type textarea "§§§§§§§§§§§§§§§§§§§§§§§§§§§§§§§§§§§§§§§§§§§§§§§§§§§§§§§§§§§§§§§§§§§§§§"
type textarea "x"
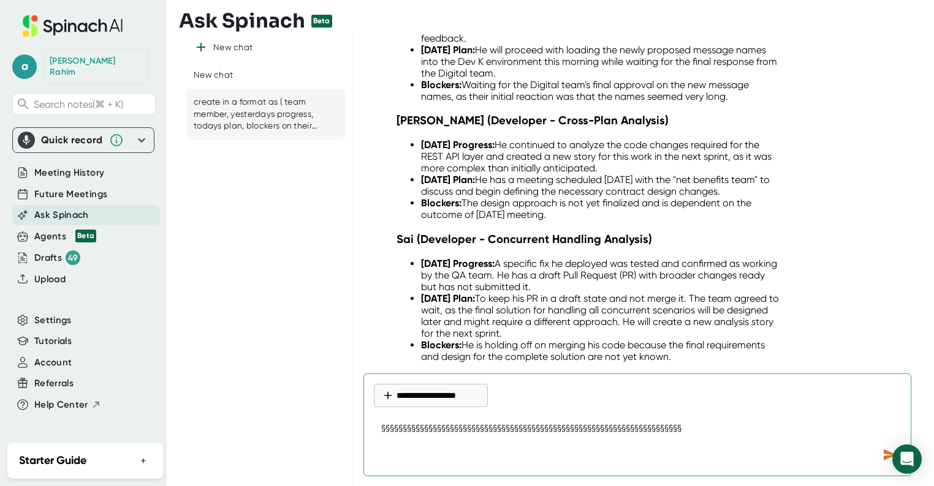
type textarea "§§§§§§§§§§§§§§§§§§§§§§§§§§§§§§§§§§§§§§§§§§§§§§§§§§§§§§§§§§§§§§§§§§§§§§§"
type textarea "x"
type textarea "§§§§§§§§§§§§§§§§§§§§§§§§§§§§§§§§§§§§§§§§§§§§§§§§§§§§§§§§§§§§§§§§§§§§§§§§"
type textarea "x"
type textarea "§§§§§§§§§§§§§§§§§§§§§§§§§§§§§§§§§§§§§§§§§§§§§§§§§§§§§§§§§§§§§§§§§§§§§§§§§"
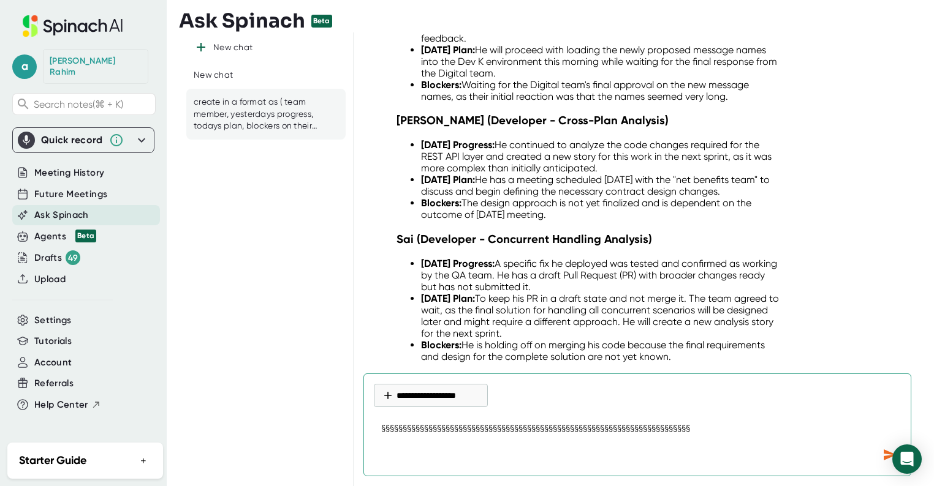
type textarea "x"
type textarea "§§§§§§§§§§§§§§§§§§§§§§§§§§§§§§§§§§§§§§§§§§§§§§§§§§§§§§§§§§§§§§§§§§§§§§§§§§"
type textarea "x"
type textarea "§§§§§§§§§§§§§§§§§§§§§§§§§§§§§§§§§§§§§§§§§§§§§§§§§§§§§§§§§§§§§§§§§§§§§§§§§§§"
type textarea "x"
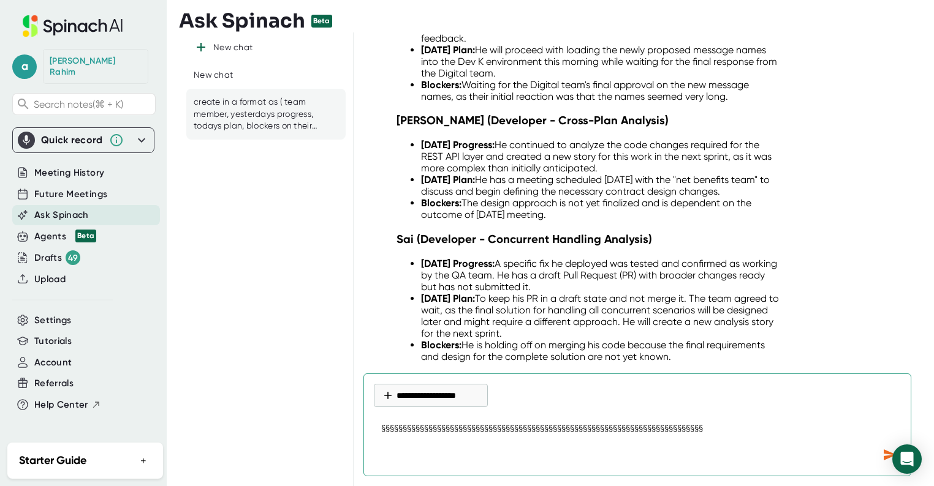
type textarea "§§§§§§§§§§§§§§§§§§§§§§§§§§§§§§§§§§§§§§§§§§§§§§§§§§§§§§§§§§§§§§§§§§§§§§§§§§§§"
type textarea "x"
type textarea "§§§§§§§§§§§§§§§§§§§§§§§§§§§§§§§§§§§§§§§§§§§§§§§§§§§§§§§§§§§§§§§§§§§§§§§§§§§§§"
type textarea "x"
type textarea "§§§§§§§§§§§§§§§§§§§§§§§§§§§§§§§§§§§§§§§§§§§§§§§§§§§§§§§§§§§§§§§§§§§§§§§§§§§§§§"
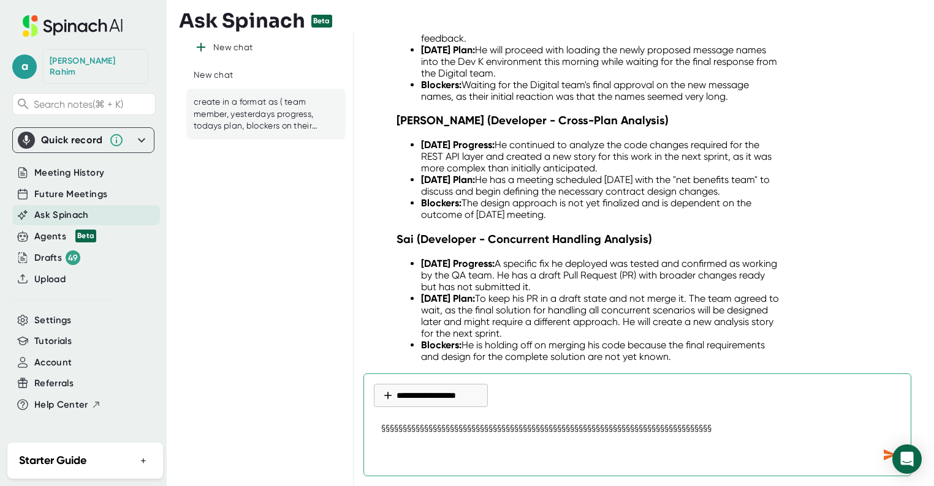
type textarea "x"
type textarea "§§§§§§§§§§§§§§§§§§§§§§§§§§§§§§§§§§§§§§§§§§§§§§§§§§§§§§§§§§§§§§§§§§§§§§§§§§§§§§§"
type textarea "x"
type textarea "§§§§§§§§§§§§§§§§§§§§§§§§§§§§§§§§§§§§§§§§§§§§§§§§§§§§§§§§§§§§§§§§§§§§§§§§§§§§§§§§"
type textarea "x"
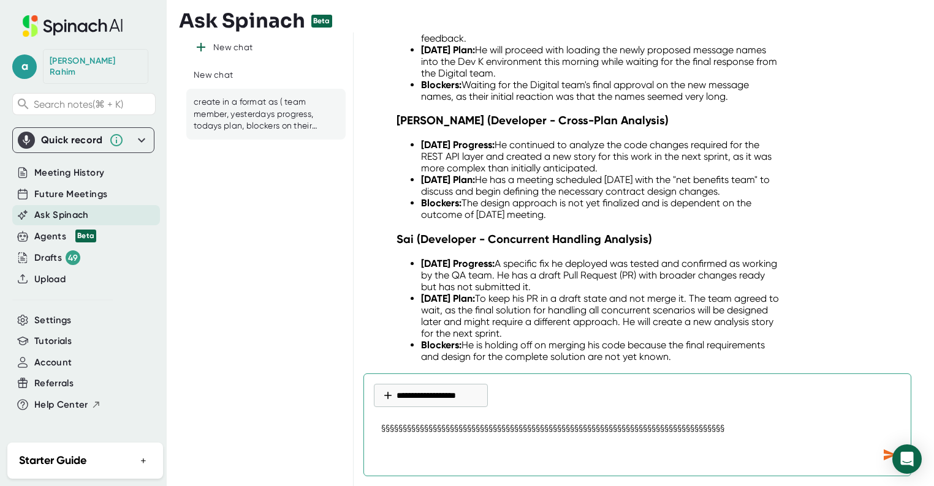
type textarea "§§§§§§§§§§§§§§§§§§§§§§§§§§§§§§§§§§§§§§§§§§§§§§§§§§§§§§§§§§§§§§§§§§§§§§§§§§§§§§§…"
type textarea "x"
type textarea "§§§§§§§§§§§§§§§§§§§§§§§§§§§§§§§§§§§§§§§§§§§§§§§§§§§§§§§§§§§§§§§§§§§§§§§§§§§§§§§…"
type textarea "x"
type textarea "§§§§§§§§§§§§§§§§§§§§§§§§§§§§§§§§§§§§§§§§§§§§§§§§§§§§§§§§§§§§§§§§§§§§§§§§§§§§§§§…"
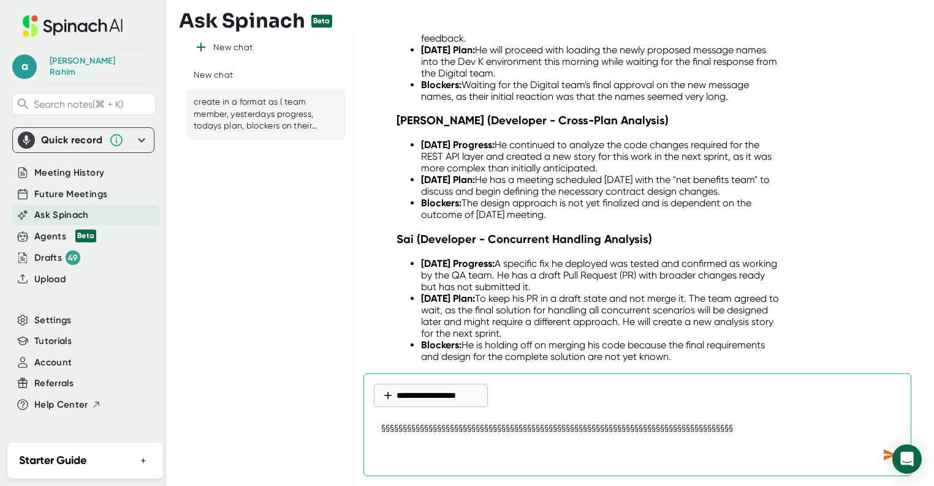
type textarea "x"
type textarea "§§§§§§§§§§§§§§§§§§§§§§§§§§§§§§§§§§§§§§§§§§§§§§§§§§§§§§§§§§§§§§§§§§§§§§§§§§§§§§§…"
type textarea "x"
type textarea "§§§§§§§§§§§§§§§§§§§§§§§§§§§§§§§§§§§§§§§§§§§§§§§§§§§§§§§§§§§§§§§§§§§§§§§§§§§§§§§…"
type textarea "x"
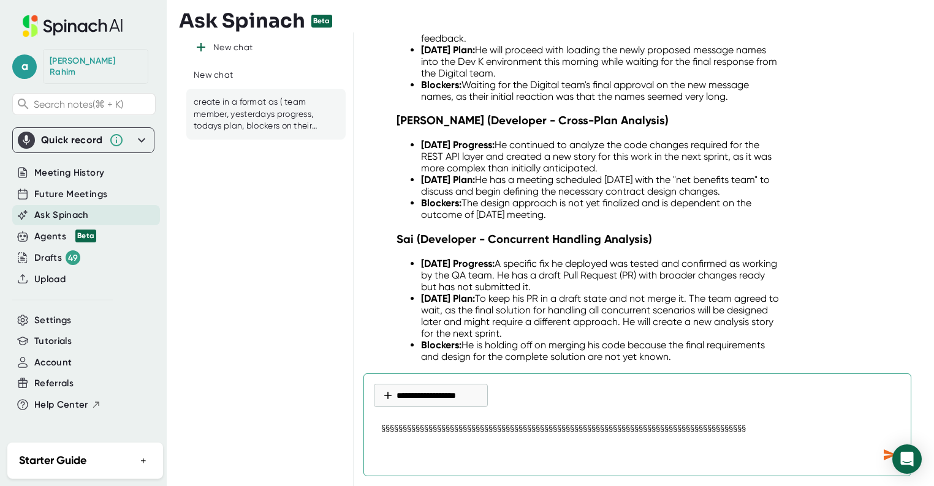
type textarea "§§§§§§§§§§§§§§§§§§§§§§§§§§§§§§§§§§§§§§§§§§§§§§§§§§§§§§§§§§§§§§§§§§§§§§§§§§§§§§§…"
type textarea "x"
type textarea "§§§§§§§§§§§§§§§§§§§§§§§§§§§§§§§§§§§§§§§§§§§§§§§§§§§§§§§§§§§§§§§§§§§§§§§§§§§§§§§…"
type textarea "x"
type textarea "§§§§§§§§§§§§§§§§§§§§§§§§§§§§§§§§§§§§§§§§§§§§§§§§§§§§§§§§§§§§§§§§§§§§§§§§§§§§§§§…"
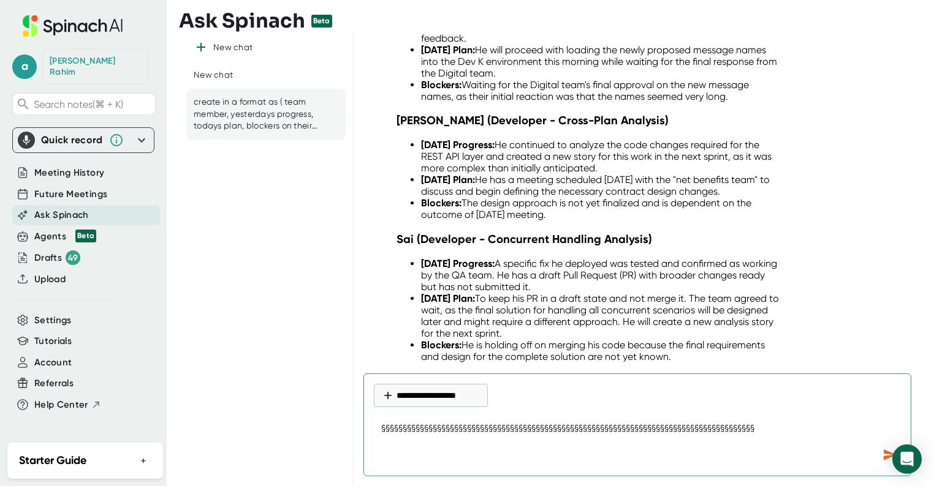
type textarea "x"
type textarea "§§§§§§§§§§§§§§§§§§§§§§§§§§§§§§§§§§§§§§§§§§§§§§§§§§§§§§§§§§§§§§§§§§§§§§§§§§§§§§§…"
type textarea "x"
type textarea "§§§§§§§§§§§§§§§§§§§§§§§§§§§§§§§§§§§§§§§§§§§§§§§§§§§§§§§§§§§§§§§§§§§§§§§§§§§§§§§…"
type textarea "x"
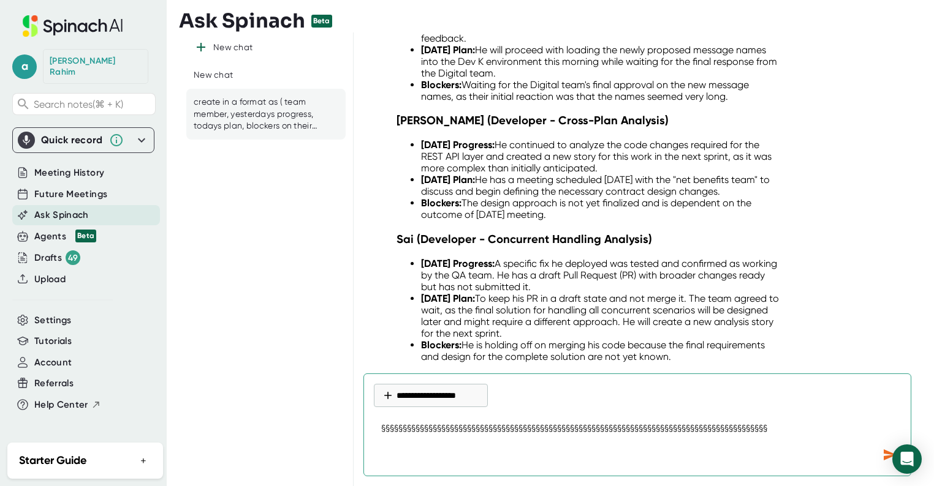
type textarea "§§§§§§§§§§§§§§§§§§§§§§§§§§§§§§§§§§§§§§§§§§§§§§§§§§§§§§§§§§§§§§§§§§§§§§§§§§§§§§§…"
type textarea "x"
type textarea "§§§§§§§§§§§§§§§§§§§§§§§§§§§§§§§§§§§§§§§§§§§§§§§§§§§§§§§§§§§§§§§§§§§§§§§§§§§§§§§…"
type textarea "x"
type textarea "§§§§§§§§§§§§§§§§§§§§§§§§§§§§§§§§§§§§§§§§§§§§§§§§§§§§§§§§§§§§§§§§§§§§§§§§§§§§§§§…"
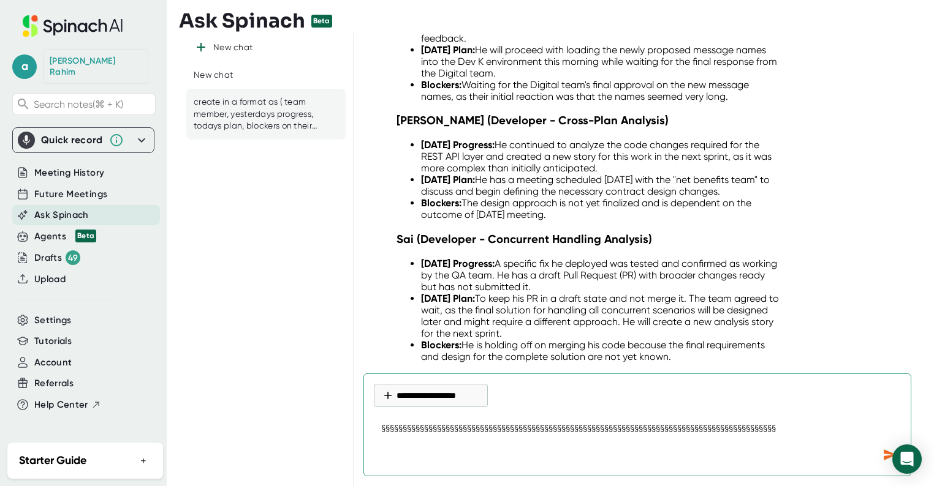
type textarea "x"
type textarea "§§§§§§§§§§§§§§§§§§§§§§§§§§§§§§§§§§§§§§§§§§§§§§§§§§§§§§§§§§§§§§§§§§§§§§§§§§§§§§§…"
type textarea "x"
type textarea "§§§§§§§§§§§§§§§§§§§§§§§§§§§§§§§§§§§§§§§§§§§§§§§§§§§§§§§§§§§§§§§§§§§§§§§§§§§§§§§…"
type textarea "x"
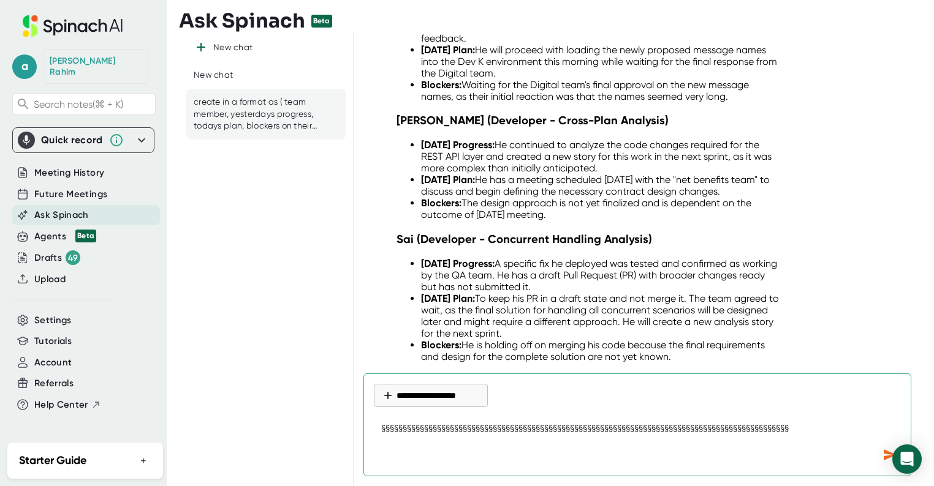
type textarea "§§§§§§§§§§§§§§§§§§§§§§§§§§§§§§§§§§§§§§§§§§§§§§§§§§§§§§§§§§§§§§§§§§§§§§§§§§§§§§§…"
type textarea "x"
type textarea "§§§§§§§§§§§§§§§§§§§§§§§§§§§§§§§§§§§§§§§§§§§§§§§§§§§§§§§§§§§§§§§§§§§§§§§§§§§§§§§…"
type textarea "x"
type textarea "§§§§§§§§§§§§§§§§§§§§§§§§§§§§§§§§§§§§§§§§§§§§§§§§§§§§§§§§§§§§§§§§§§§§§§§§§§§§§§§…"
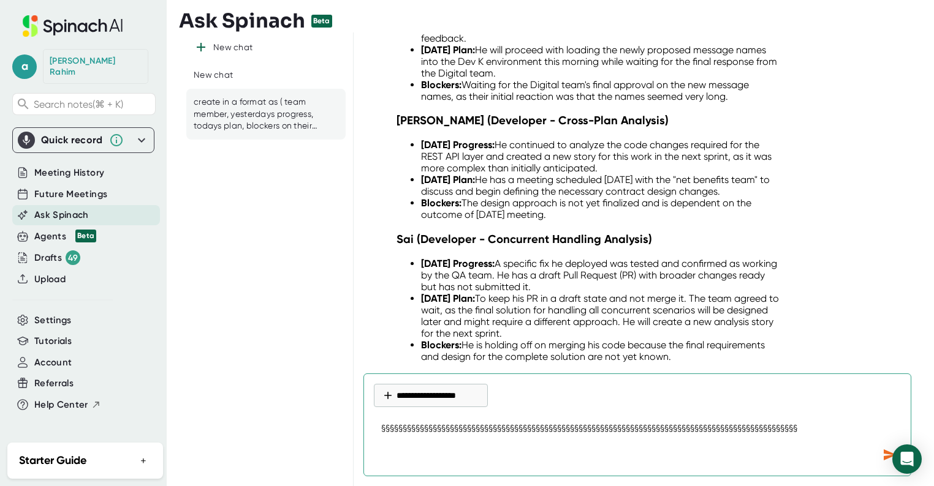
type textarea "x"
type textarea "§§§§§§§§§§§§§§§§§§§§§§§§§§§§§§§§§§§§§§§§§§§§§§§§§§§§§§§§§§§§§§§§§§§§§§§§§§§§§§§…"
type textarea "x"
type textarea "§§§§§§§§§§§§§§§§§§§§§§§§§§§§§§§§§§§§§§§§§§§§§§§§§§§§§§§§§§§§§§§§§§§§§§§§§§§§§§§…"
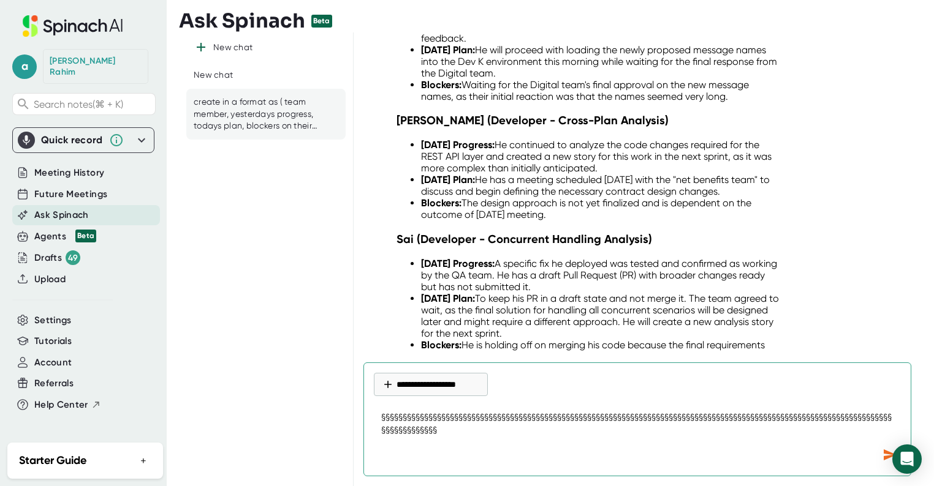
drag, startPoint x: 451, startPoint y: 431, endPoint x: 369, endPoint y: 408, distance: 85.3
click at [369, 408] on div "**********" at bounding box center [637, 420] width 548 height 114
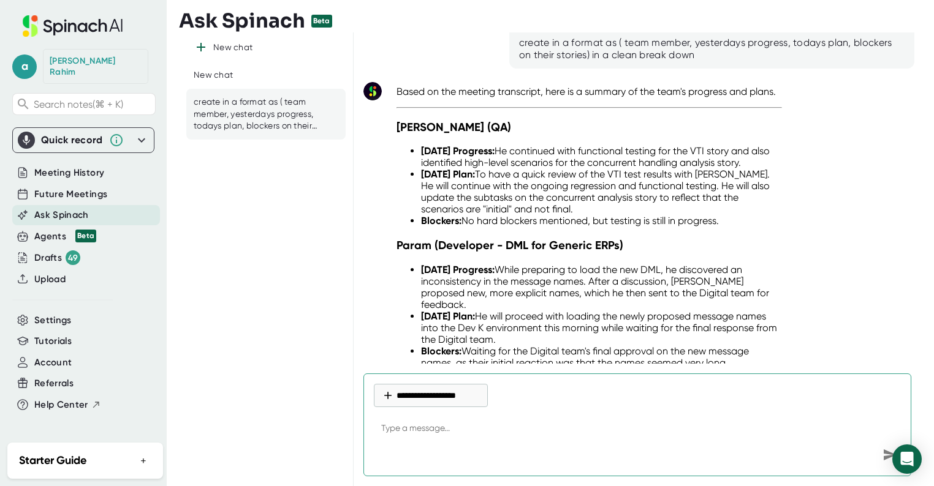
scroll to position [9127, 0]
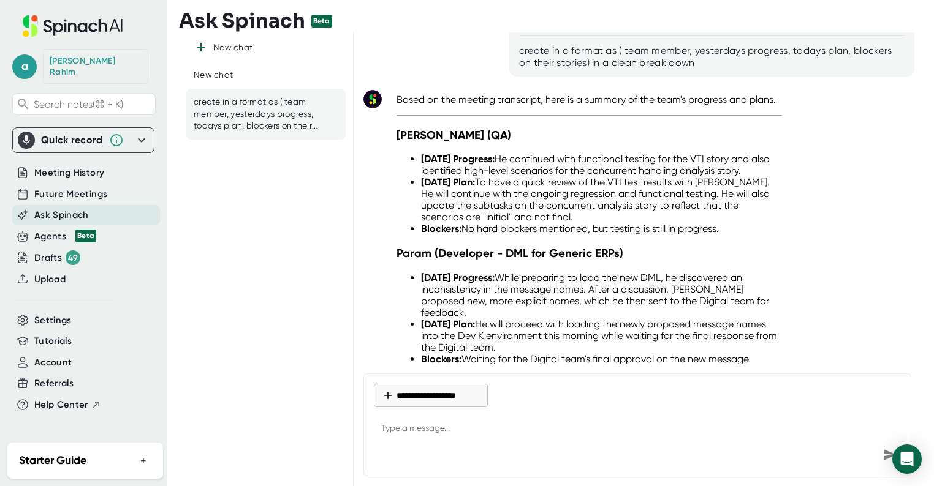
click at [733, 277] on div "Based on the meeting transcript, here is a summary of the team's progress and p…" at bounding box center [588, 401] width 385 height 615
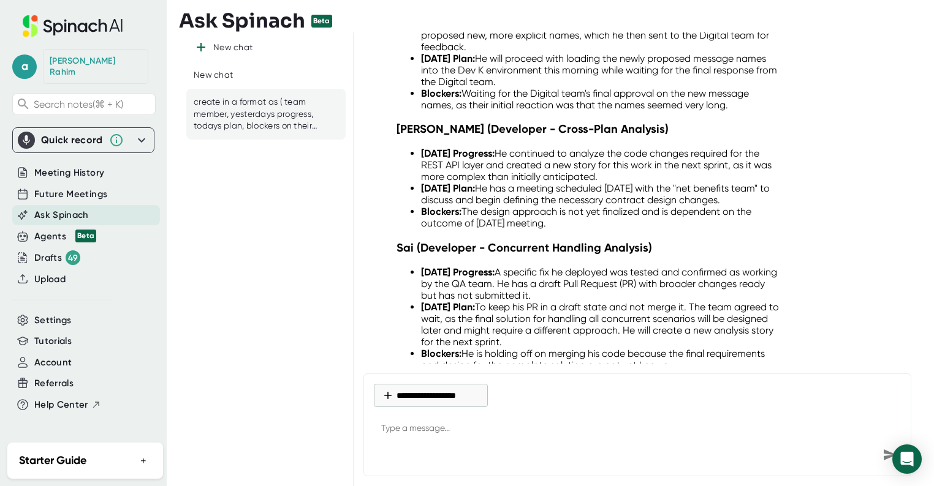
scroll to position [9401, 0]
